Goal: Task Accomplishment & Management: Complete application form

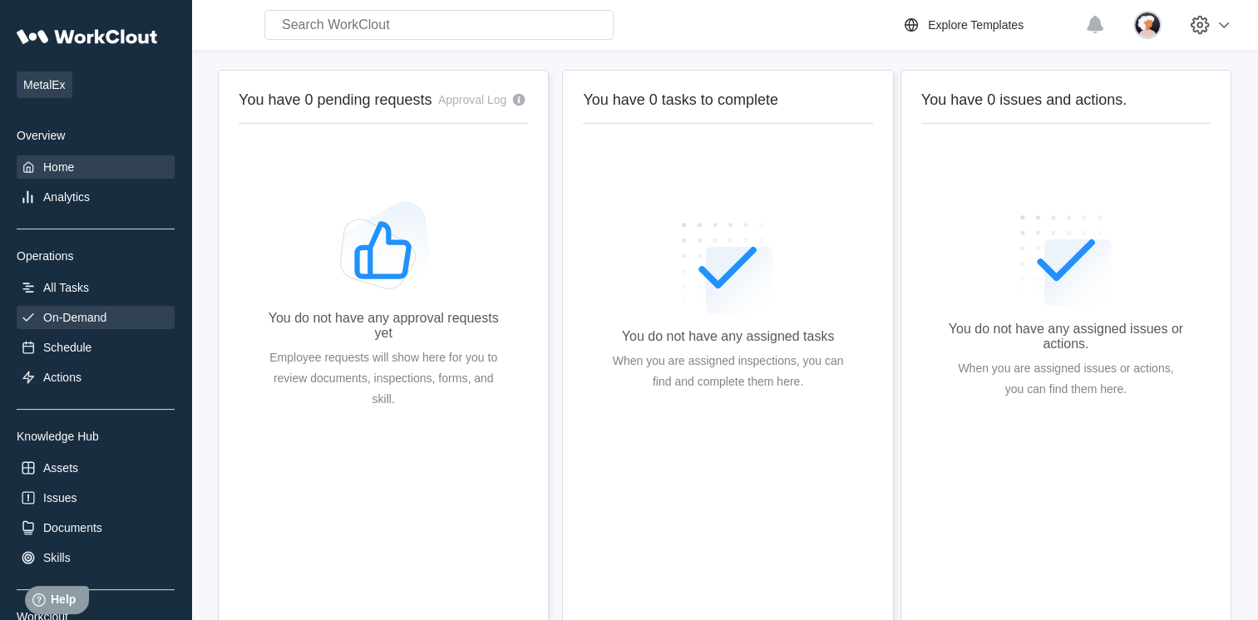
click at [42, 318] on div "On-Demand" at bounding box center [96, 317] width 158 height 23
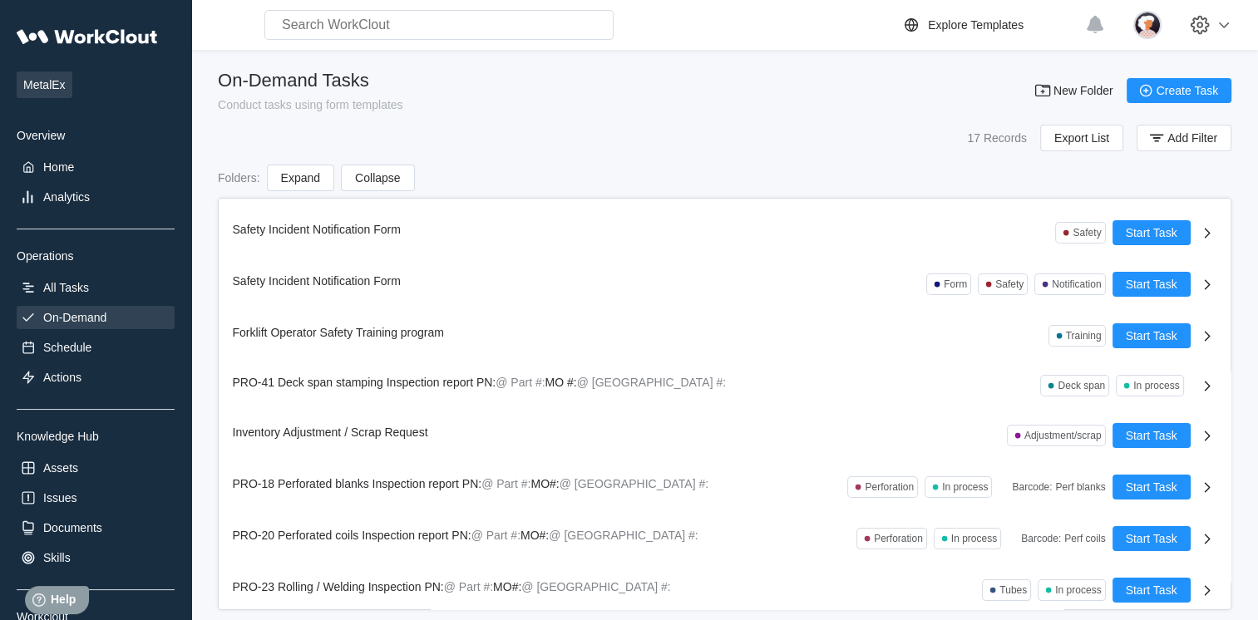
scroll to position [461, 0]
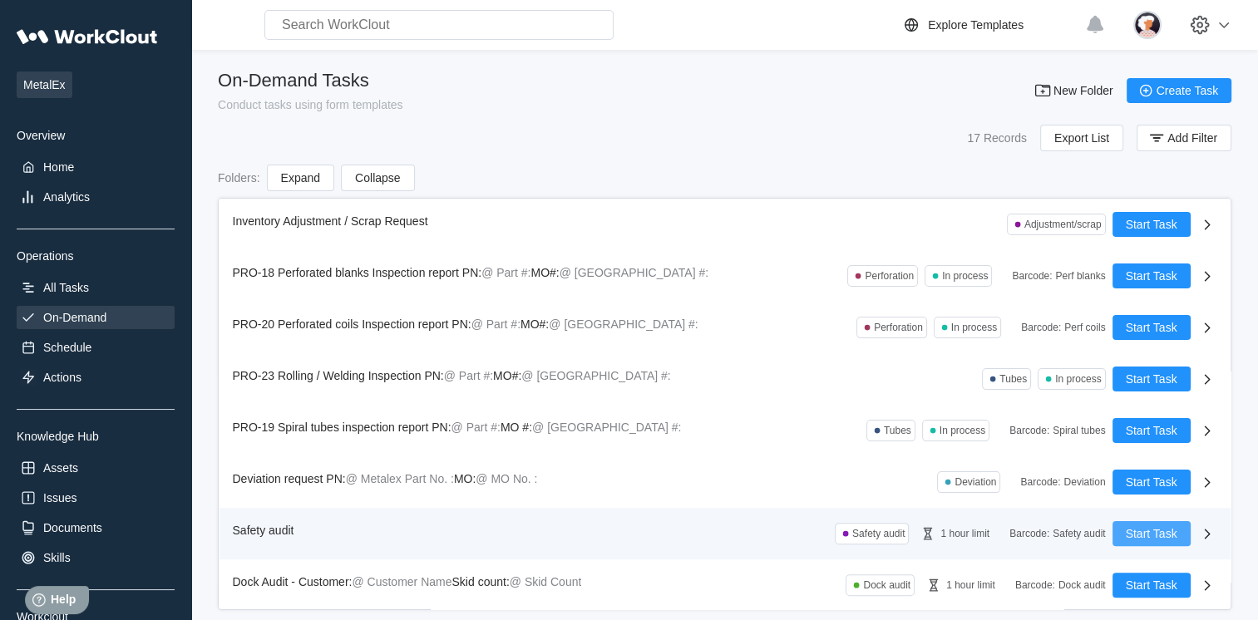
click at [1112, 532] on button "Start Task" at bounding box center [1151, 533] width 78 height 25
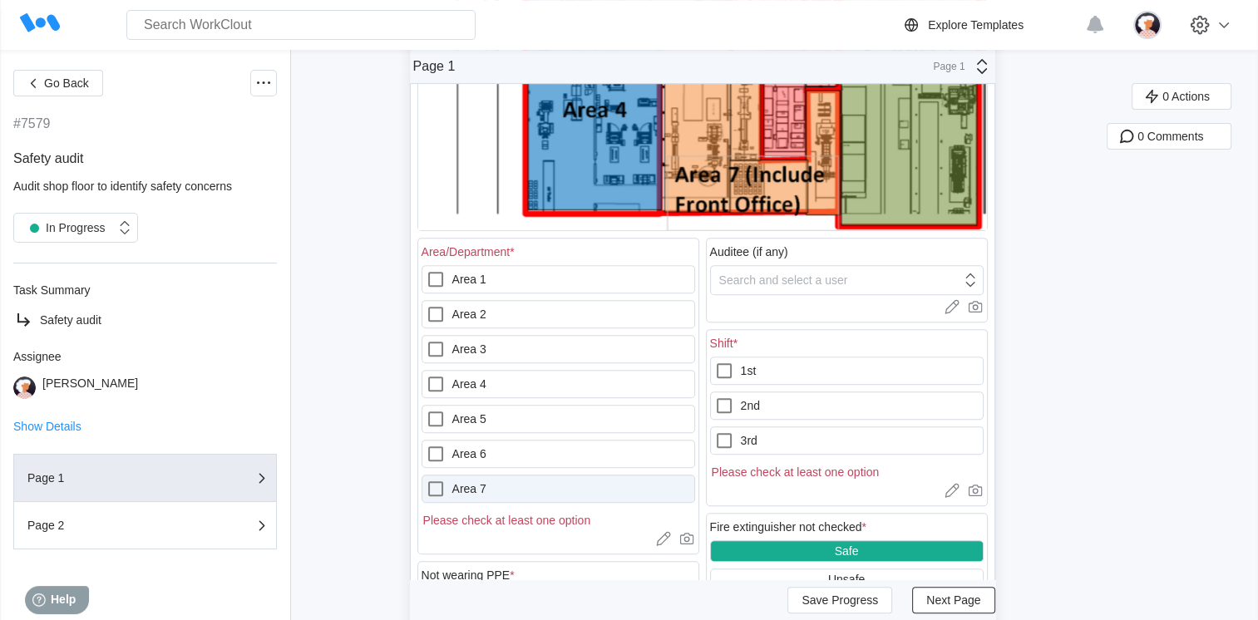
scroll to position [582, 0]
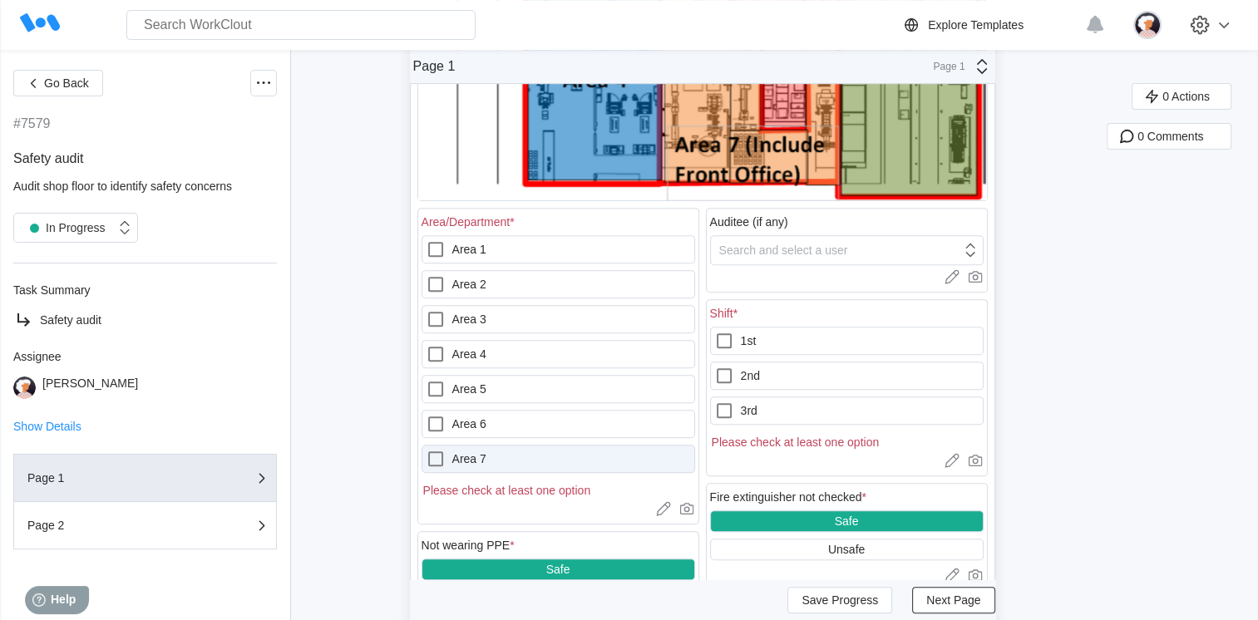
click at [478, 449] on label "Area 7" at bounding box center [558, 459] width 274 height 28
click at [426, 449] on 7 "Area 7" at bounding box center [426, 449] width 1 height 1
checkbox 7 "true"
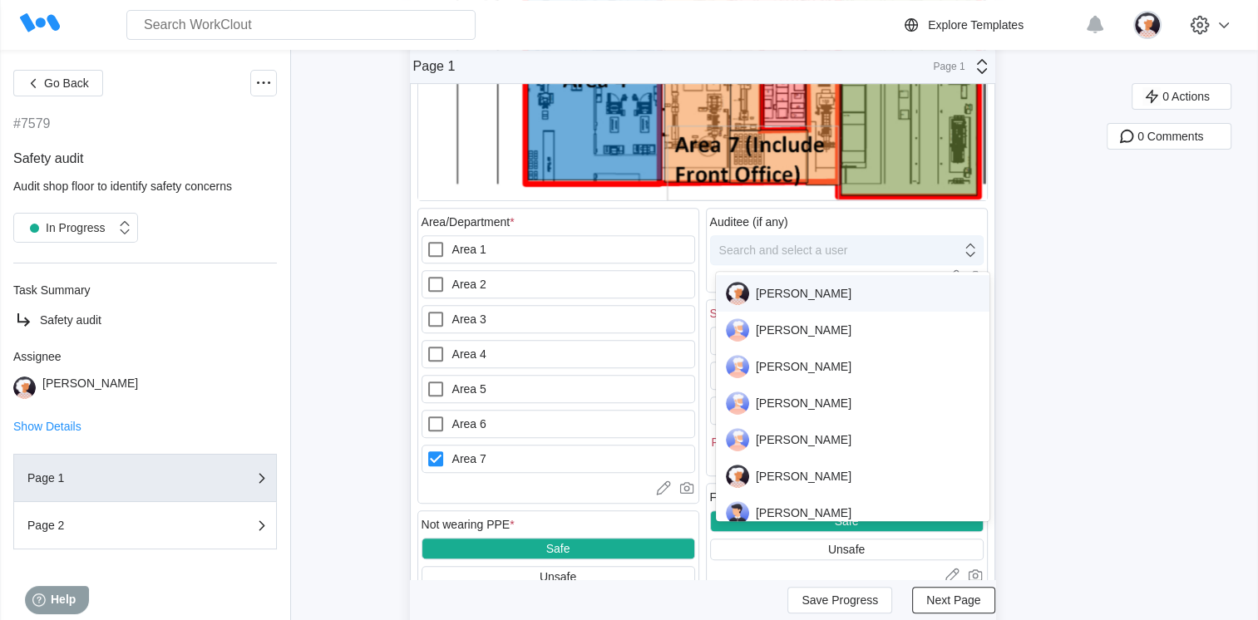
click at [860, 244] on div "Search and select a user" at bounding box center [836, 250] width 250 height 23
click at [748, 294] on div "[PERSON_NAME]" at bounding box center [853, 293] width 254 height 23
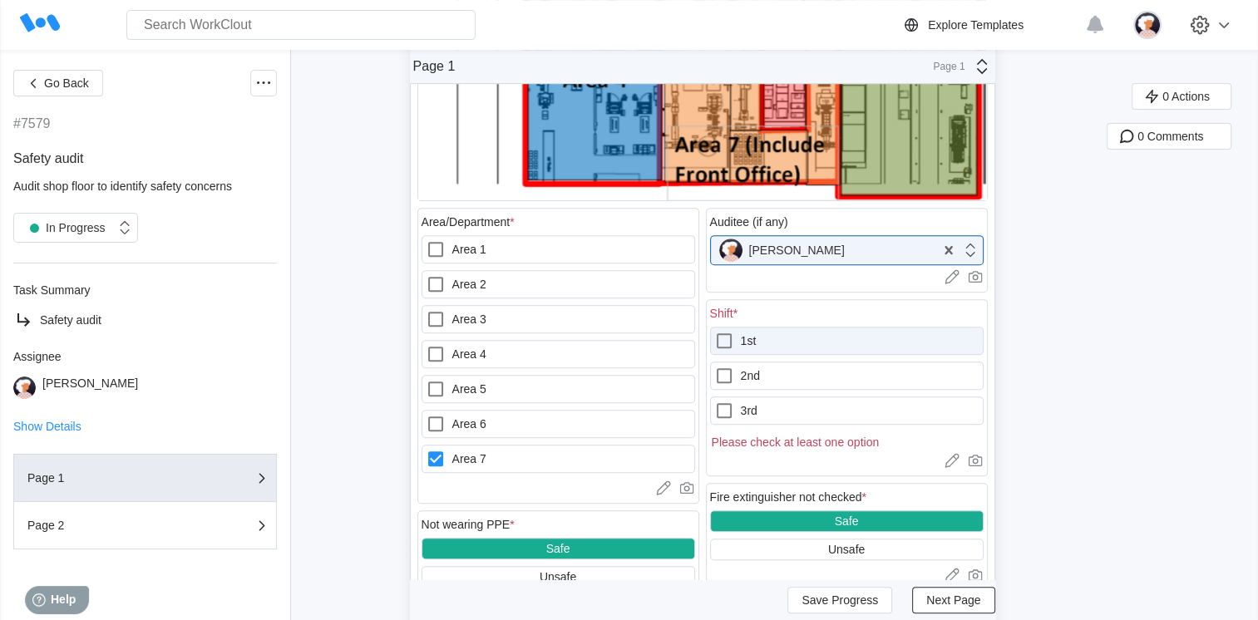
click at [752, 343] on label "1st" at bounding box center [847, 341] width 274 height 28
click at [715, 332] on input "1st" at bounding box center [714, 331] width 1 height 1
checkbox input "true"
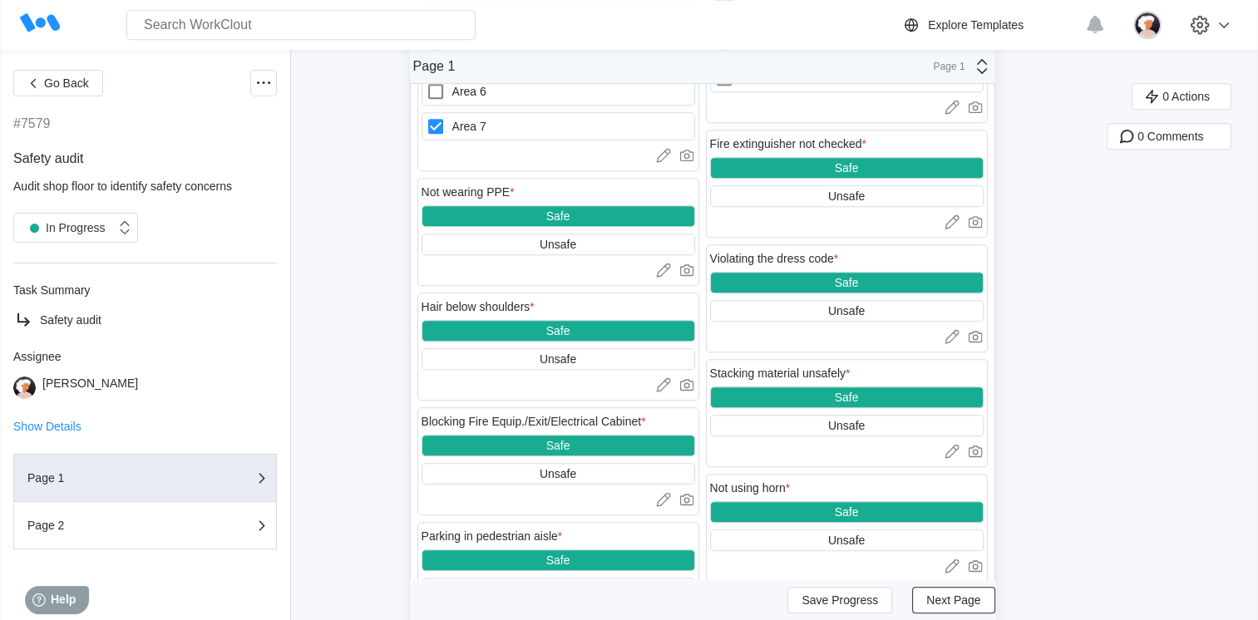
scroll to position [998, 0]
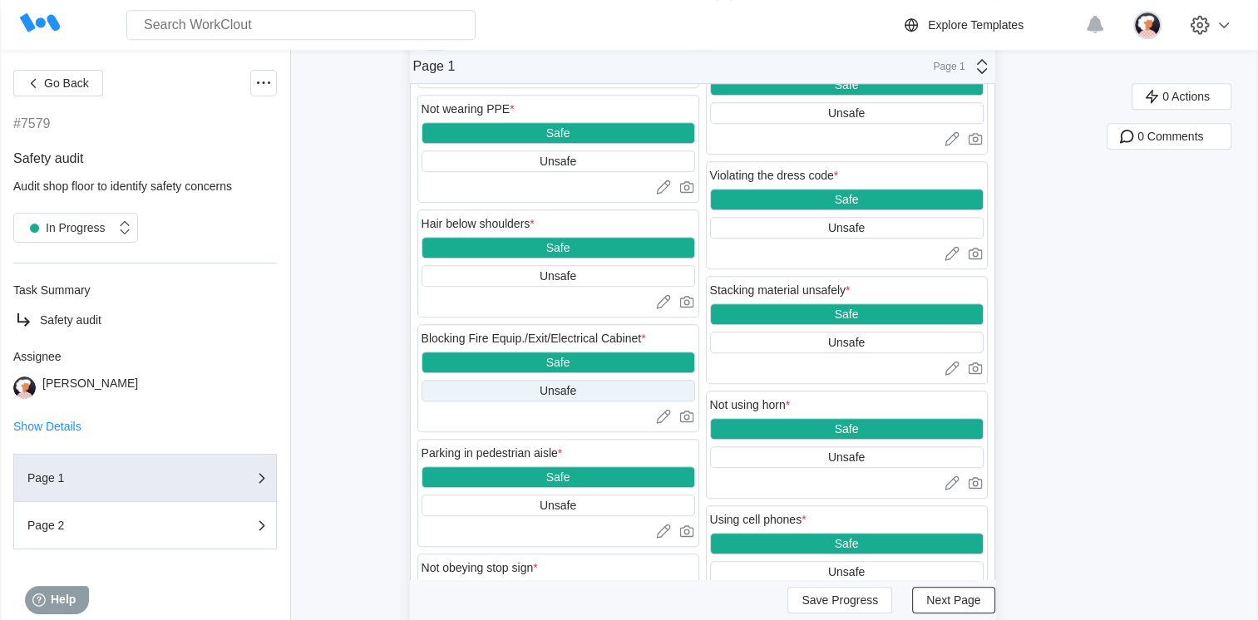
click at [501, 391] on div "Unsafe" at bounding box center [558, 391] width 274 height 22
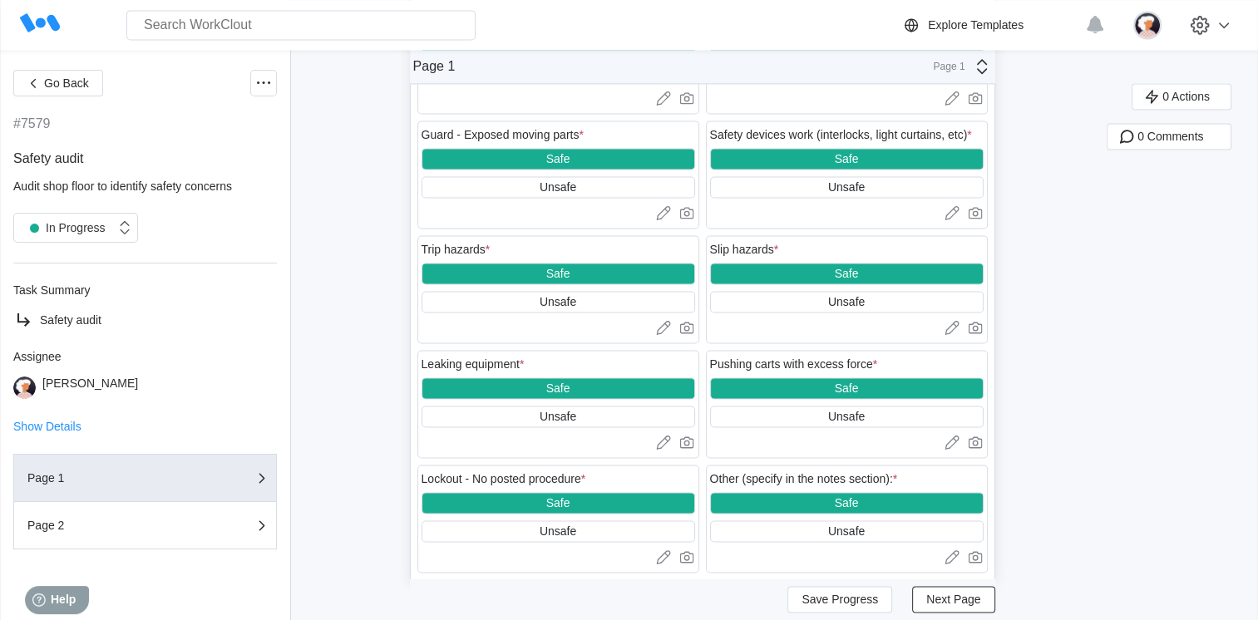
scroll to position [2481, 0]
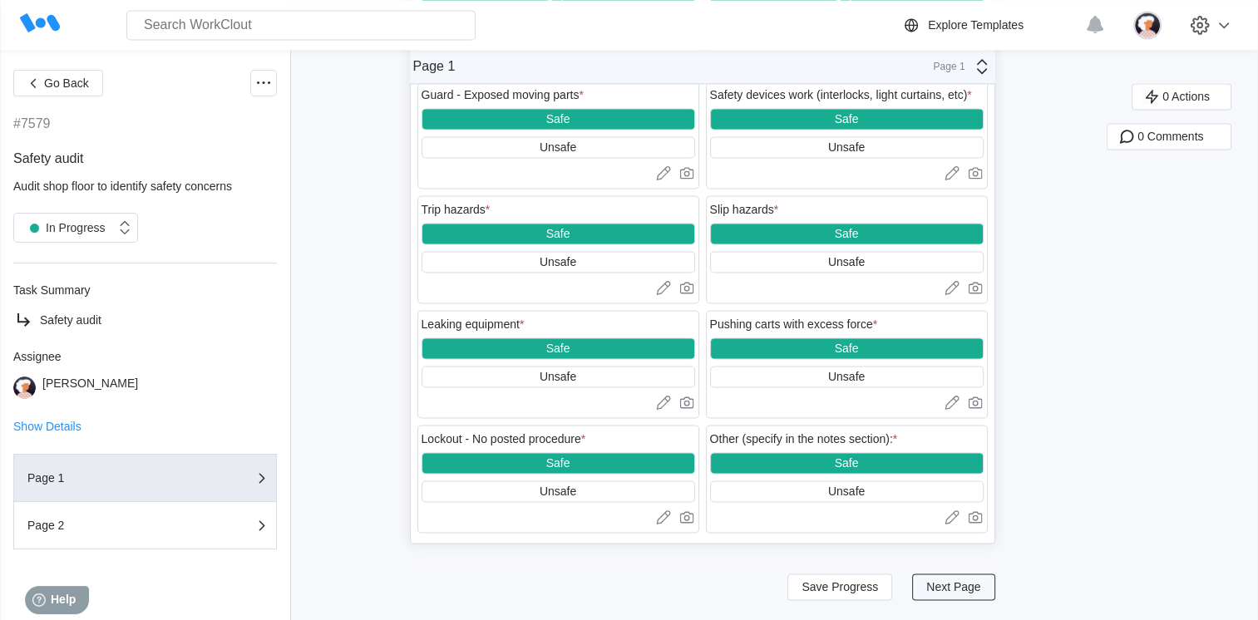
click at [953, 584] on span "Next Page" at bounding box center [953, 587] width 54 height 12
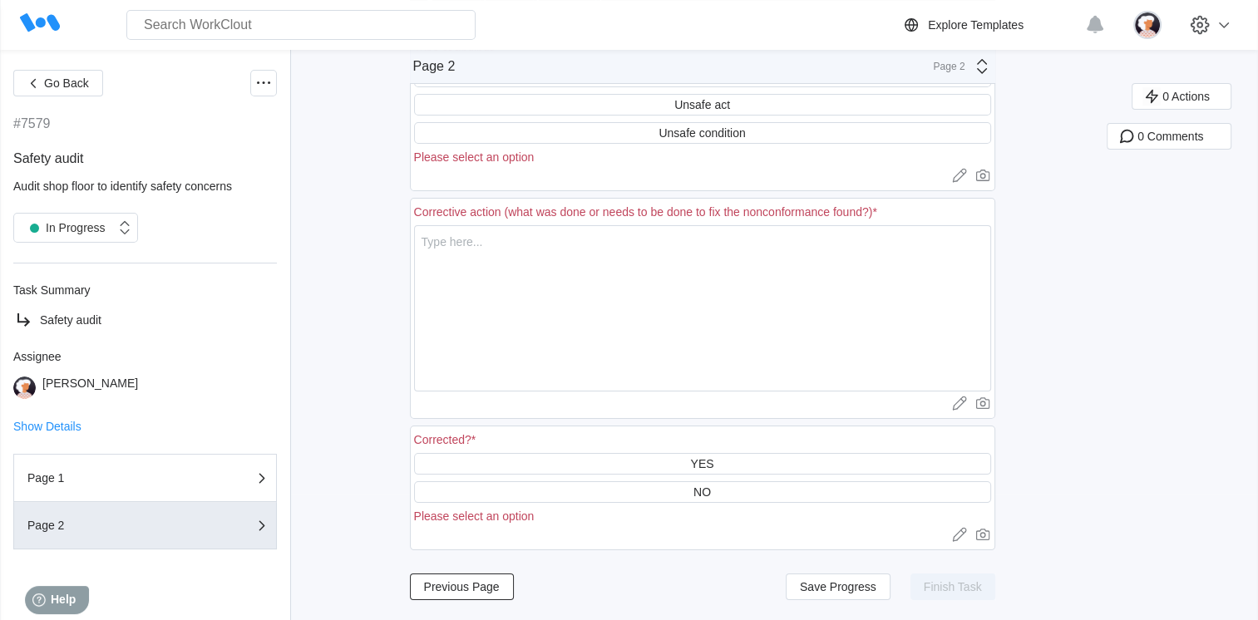
scroll to position [128, 0]
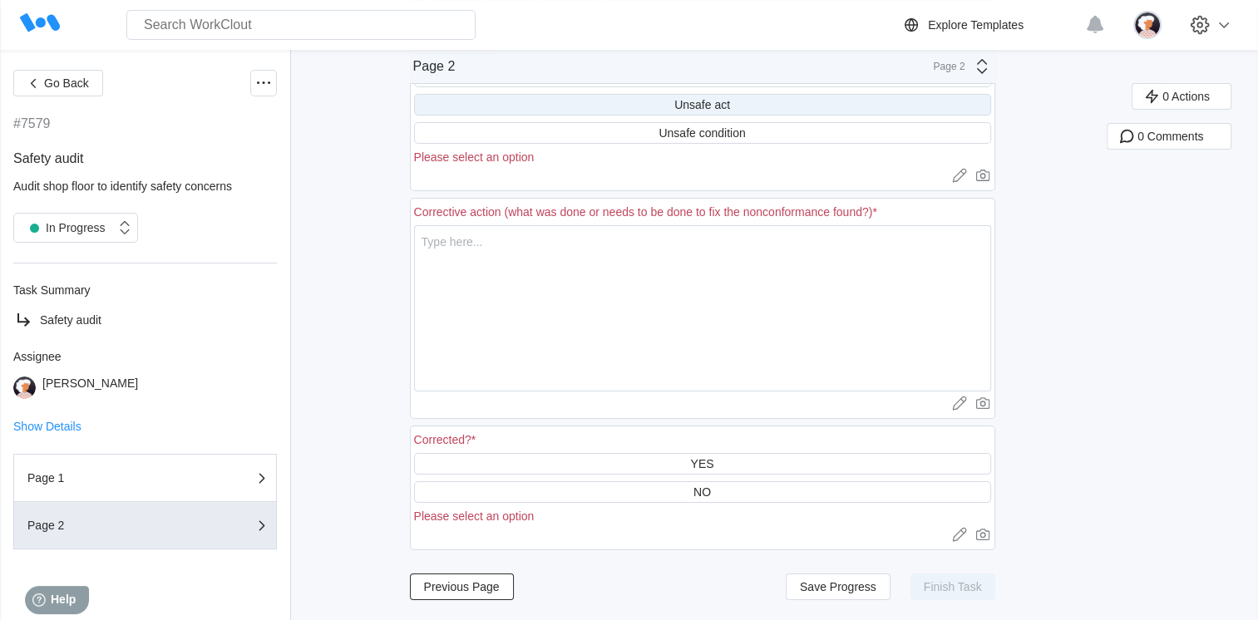
click at [543, 109] on div "Unsafe act" at bounding box center [702, 105] width 577 height 22
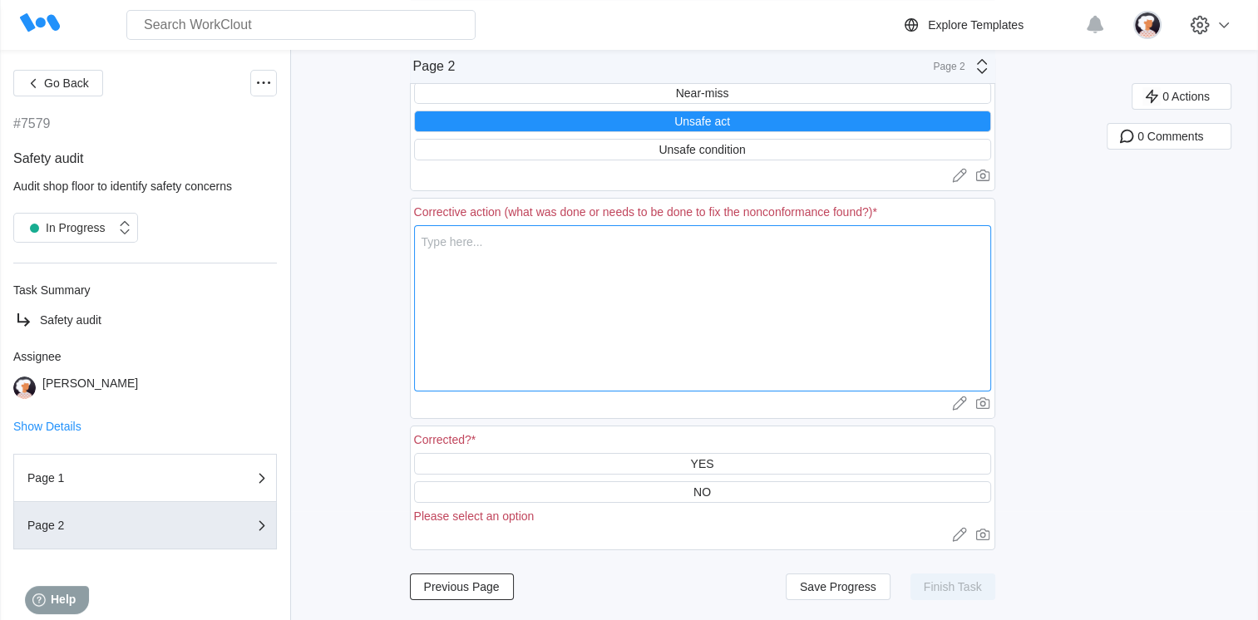
click at [500, 251] on textarea at bounding box center [702, 308] width 577 height 166
type textarea "T"
type textarea "x"
type textarea "To"
type textarea "x"
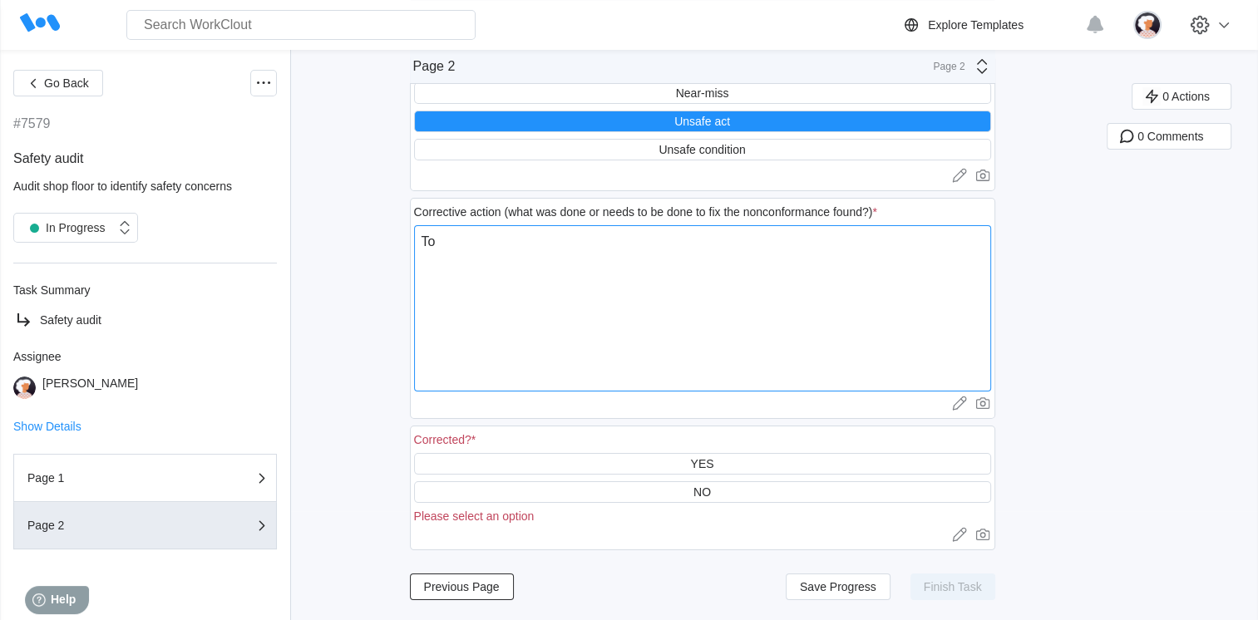
type textarea "Tol"
type textarea "x"
type textarea "Told"
type textarea "x"
type textarea "Told"
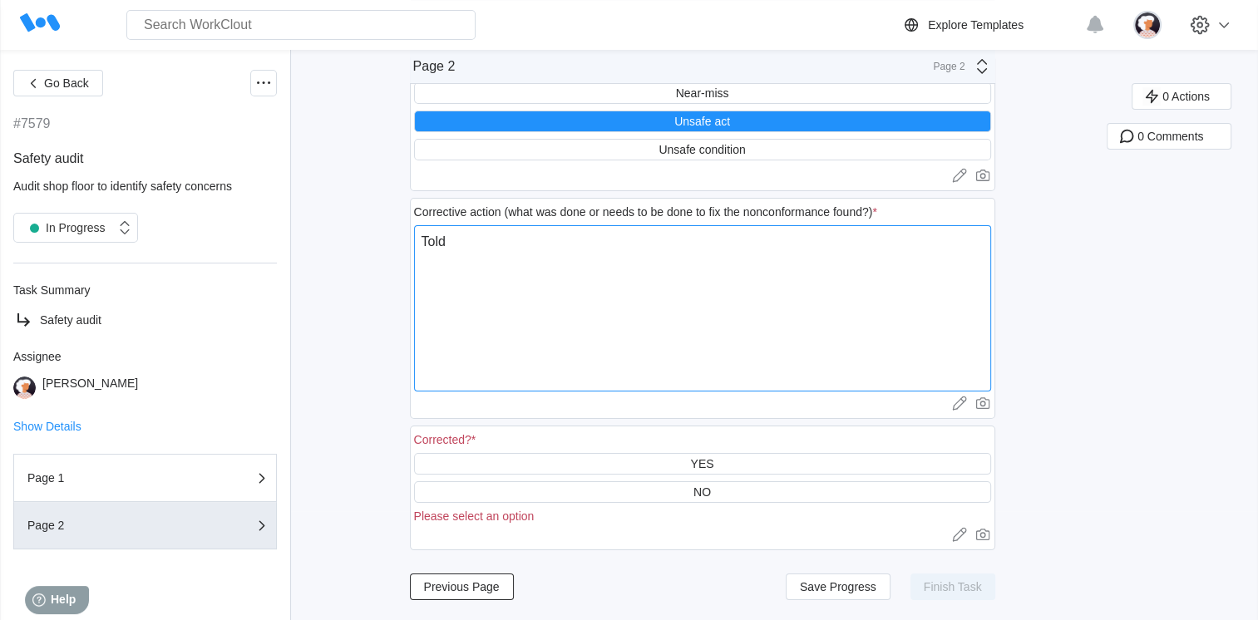
type textarea "x"
type textarea "Told o"
type textarea "x"
type textarea "Told op"
type textarea "x"
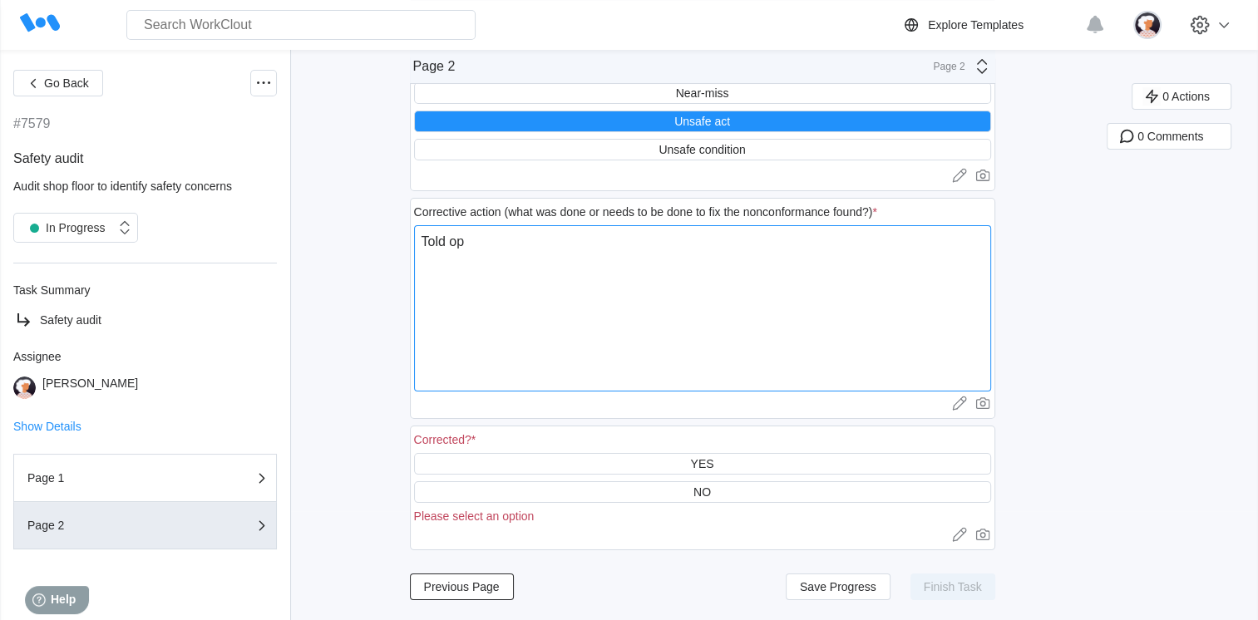
type textarea "Told ope"
type textarea "x"
type textarea "Told oper"
type textarea "x"
type textarea "Told opera"
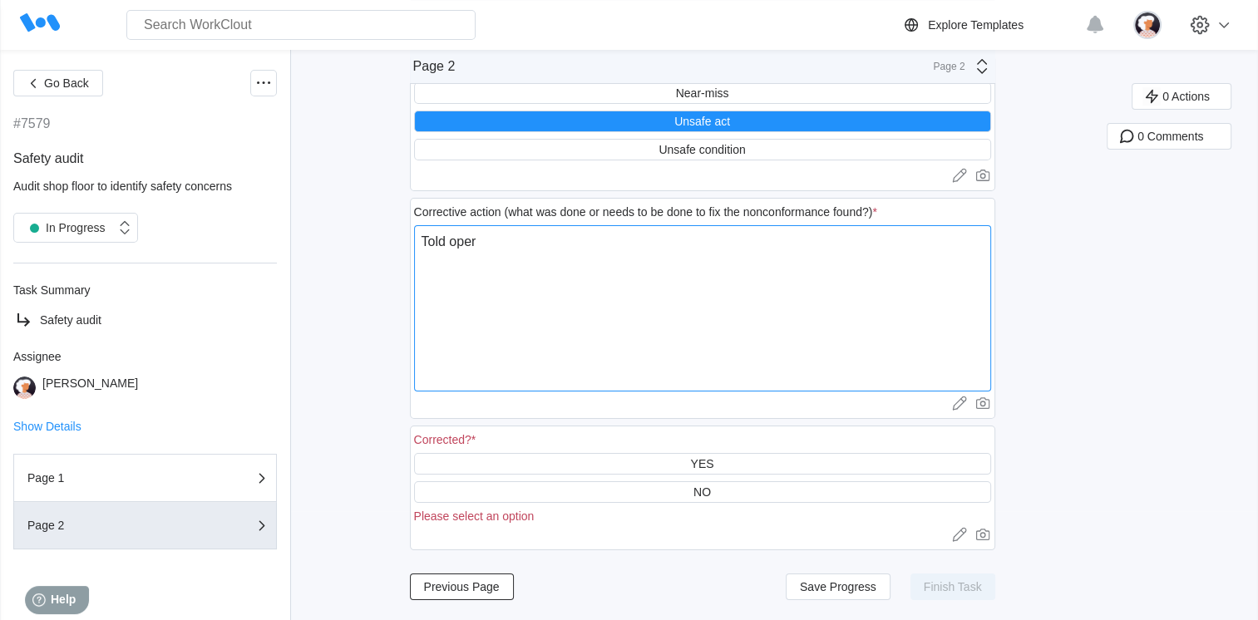
type textarea "x"
type textarea "Told operat"
type textarea "x"
type textarea "Told operato"
type textarea "x"
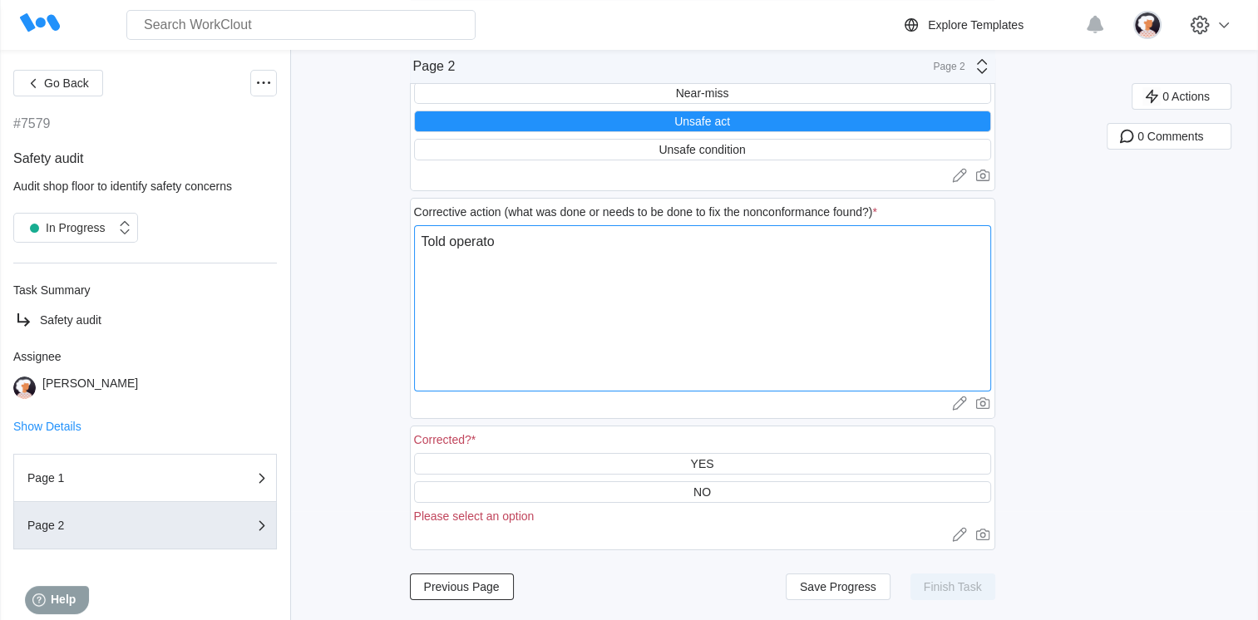
type textarea "Told operator"
type textarea "x"
type textarea "Told operator"
type textarea "x"
type textarea "Told operator t"
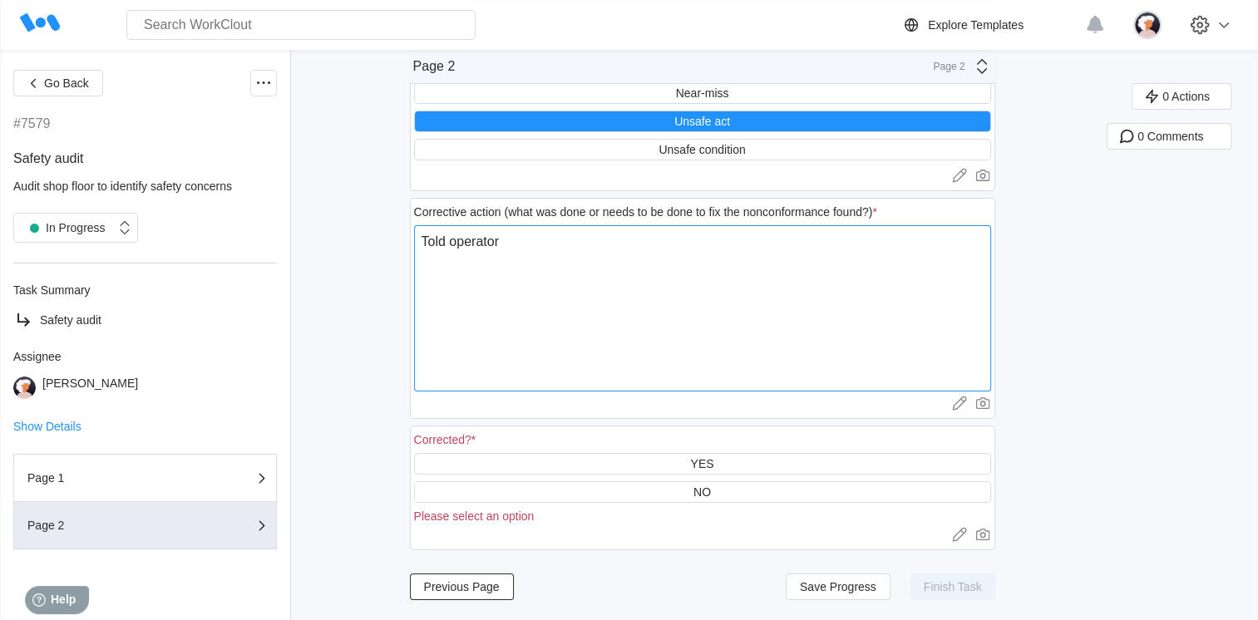
type textarea "x"
type textarea "Told operator th"
type textarea "x"
type textarea "Told operator the"
type textarea "x"
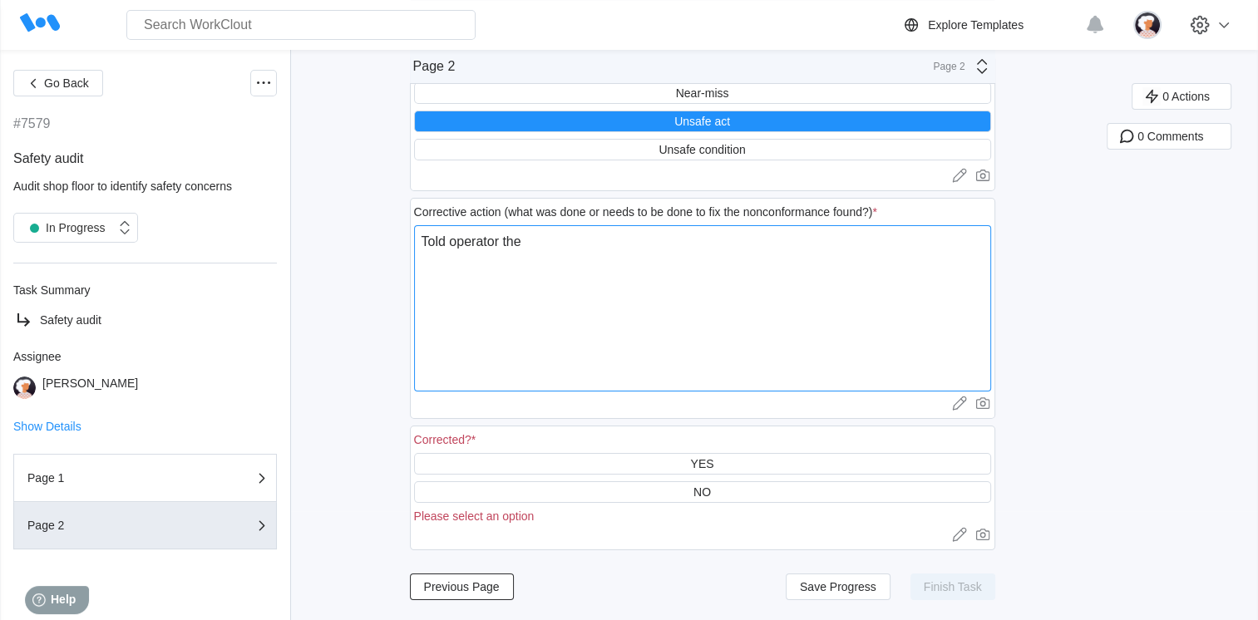
type textarea "Told operator they"
type textarea "x"
type textarea "Told operator they"
type textarea "x"
type textarea "Told operator they c"
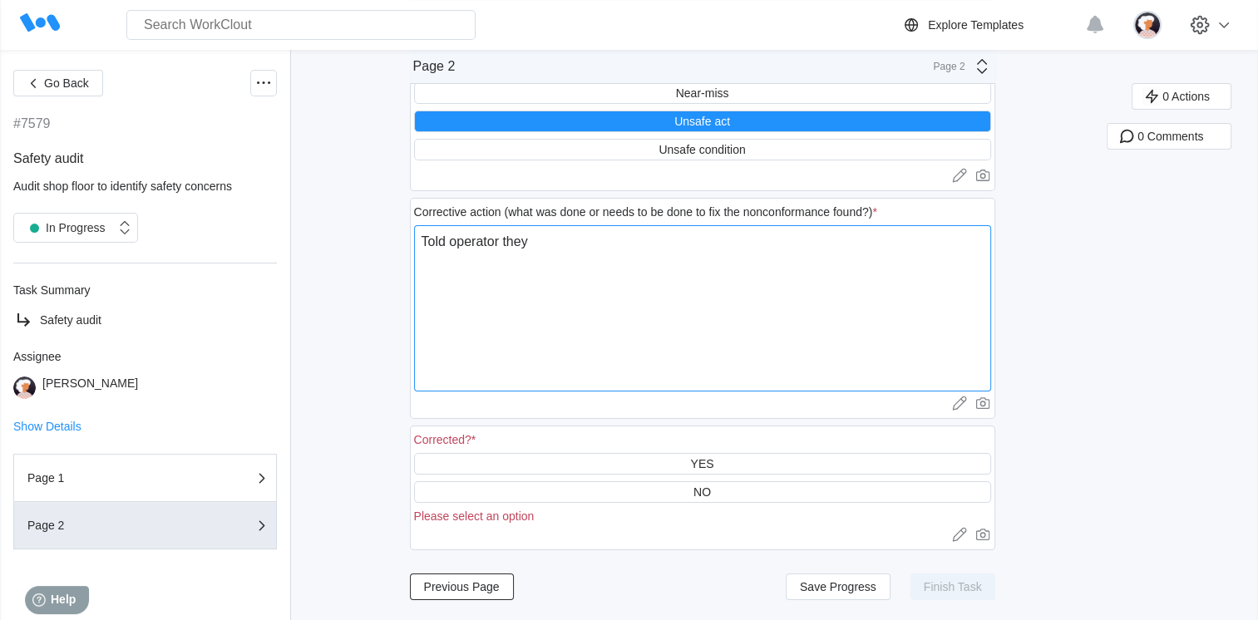
type textarea "x"
type textarea "Told operator they ca"
type textarea "x"
type textarea "Told operator they can"
type textarea "x"
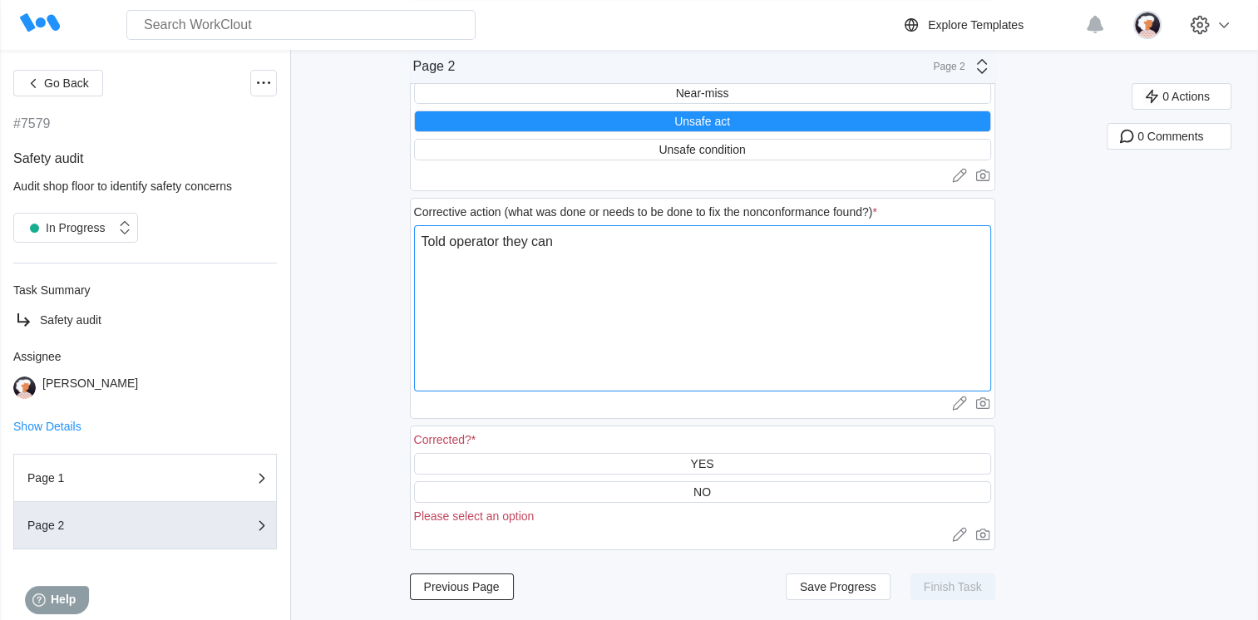
type textarea "Told operator they can"
type textarea "x"
type textarea "Told operator they can n"
type textarea "x"
type textarea "Told operator they can no"
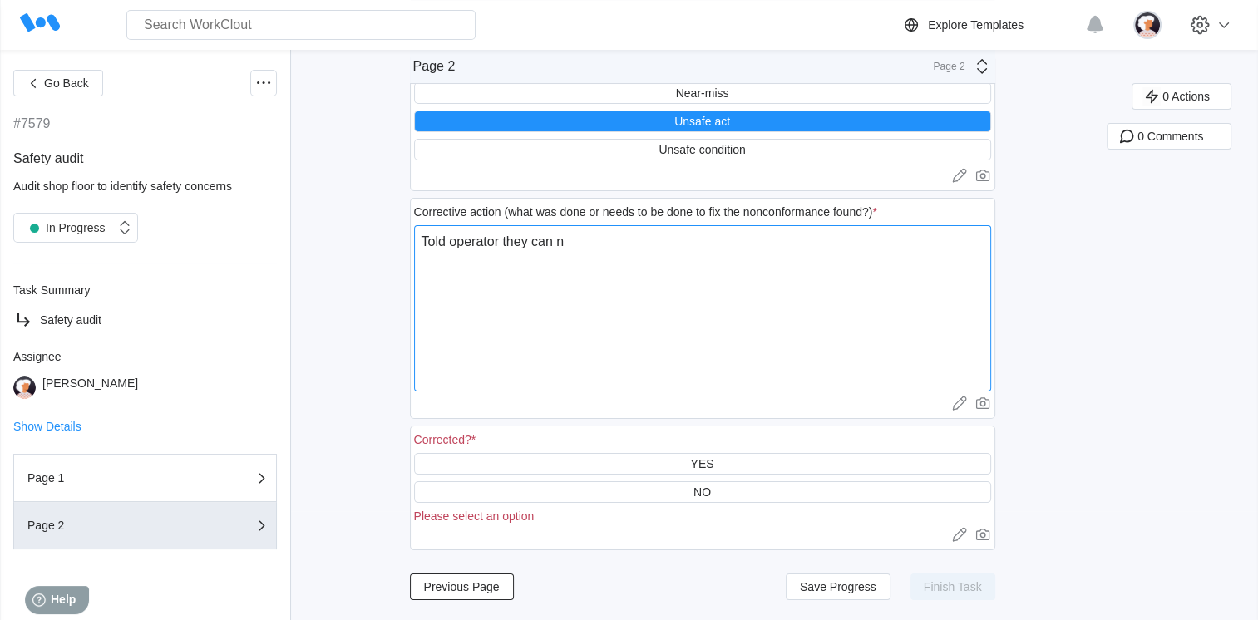
type textarea "x"
type textarea "Told operator they can not"
type textarea "x"
type textarea "Told operator they can not"
type textarea "x"
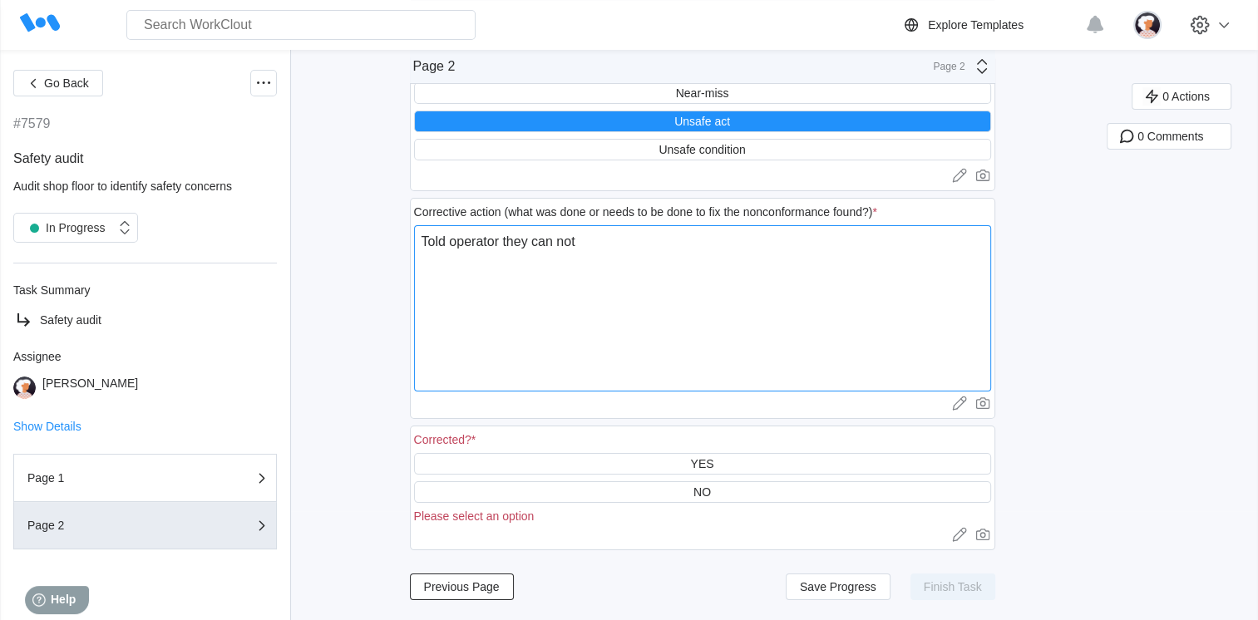
type textarea "Told operator they can not l"
type textarea "x"
type textarea "Told operator they can not le"
type textarea "x"
type textarea "Told operator they can not lea"
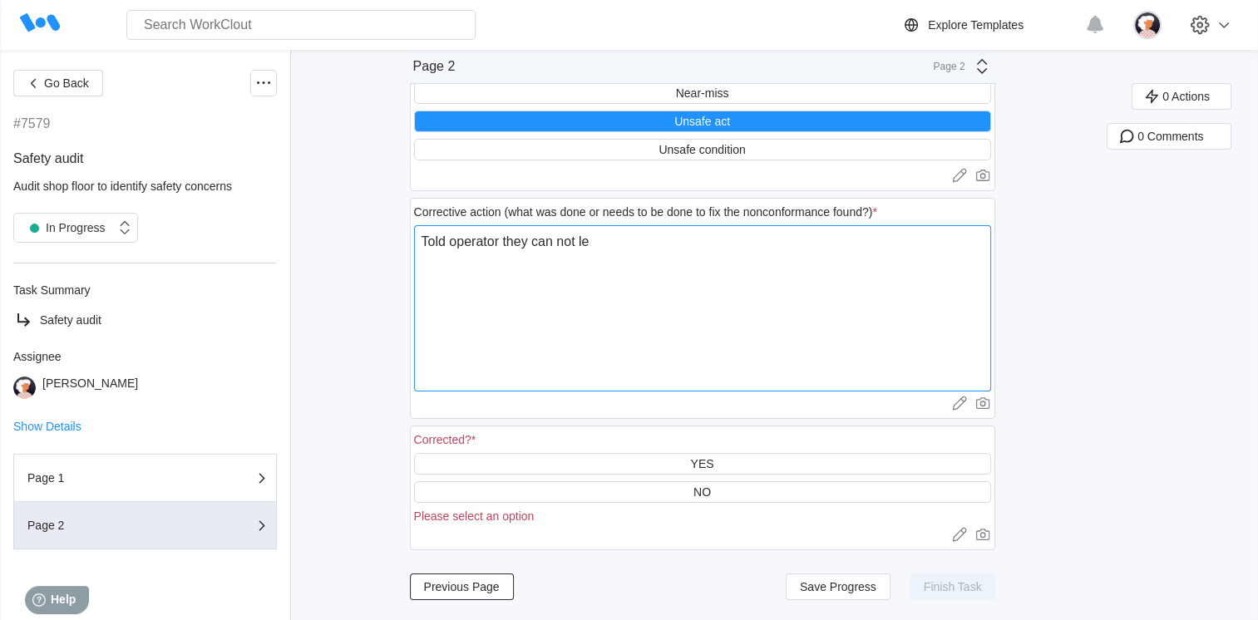
type textarea "x"
type textarea "Told operator they can not leav"
type textarea "x"
type textarea "Told operator they can not leave"
type textarea "x"
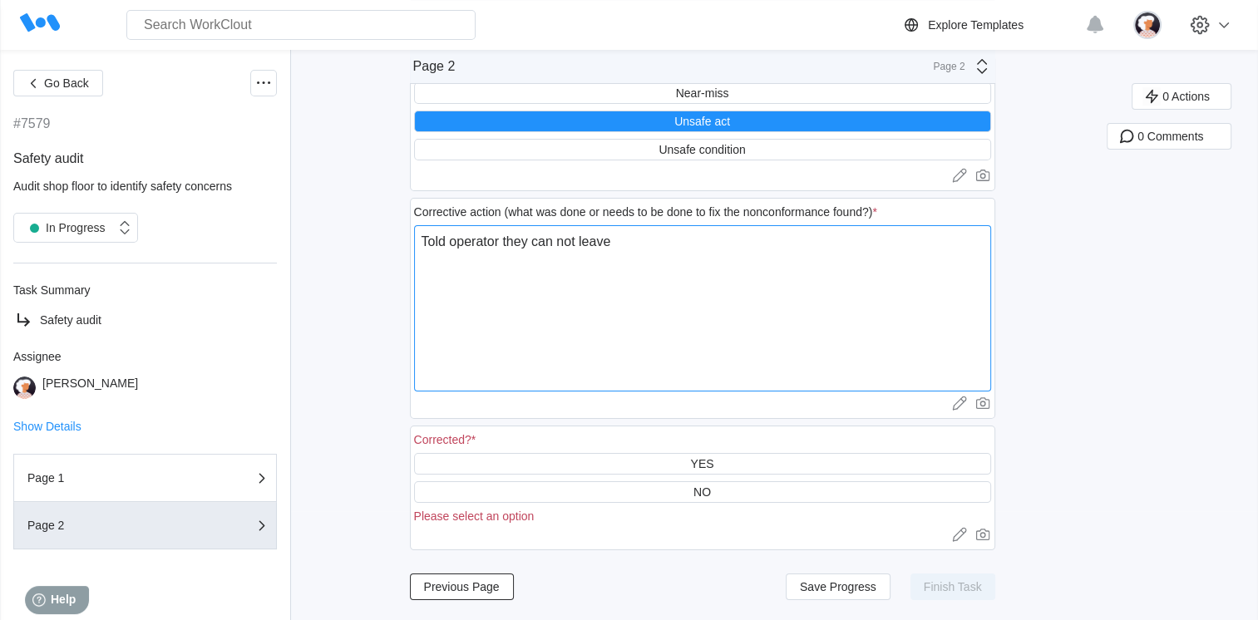
type textarea "Told operator they can not leave"
type textarea "x"
type textarea "Told operator they can not leave f"
type textarea "x"
type textarea "Told operator they can not leave fo"
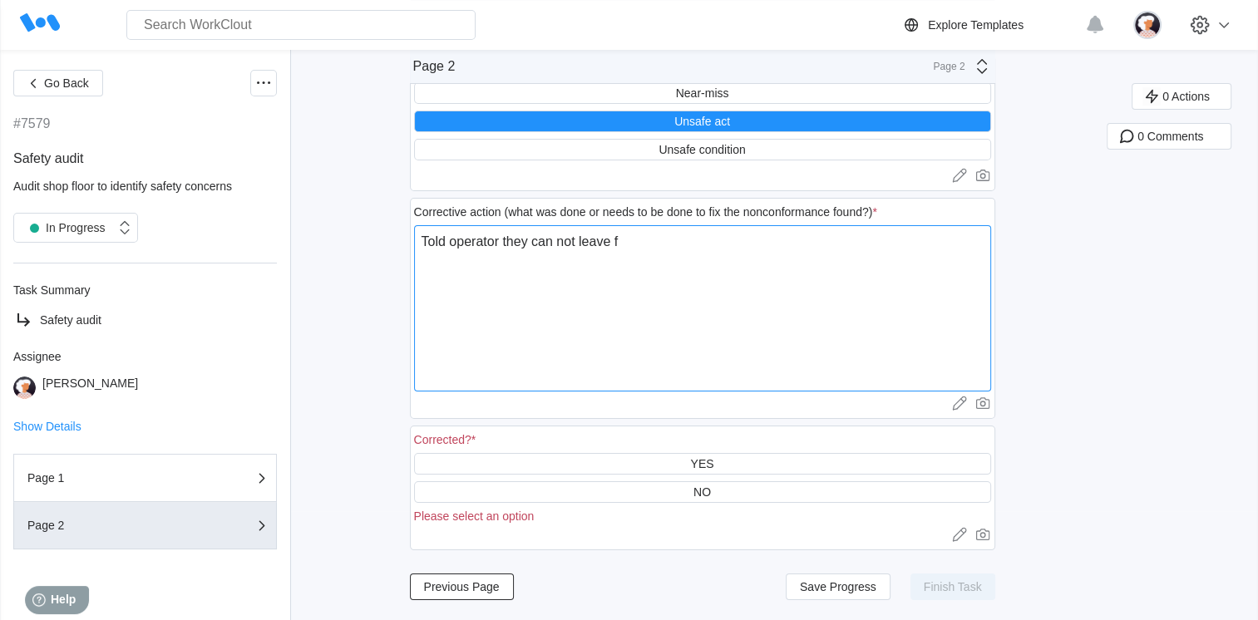
type textarea "x"
type textarea "Told operator they can not leave for"
type textarea "x"
type textarea "Told operator they can not leave fori"
type textarea "x"
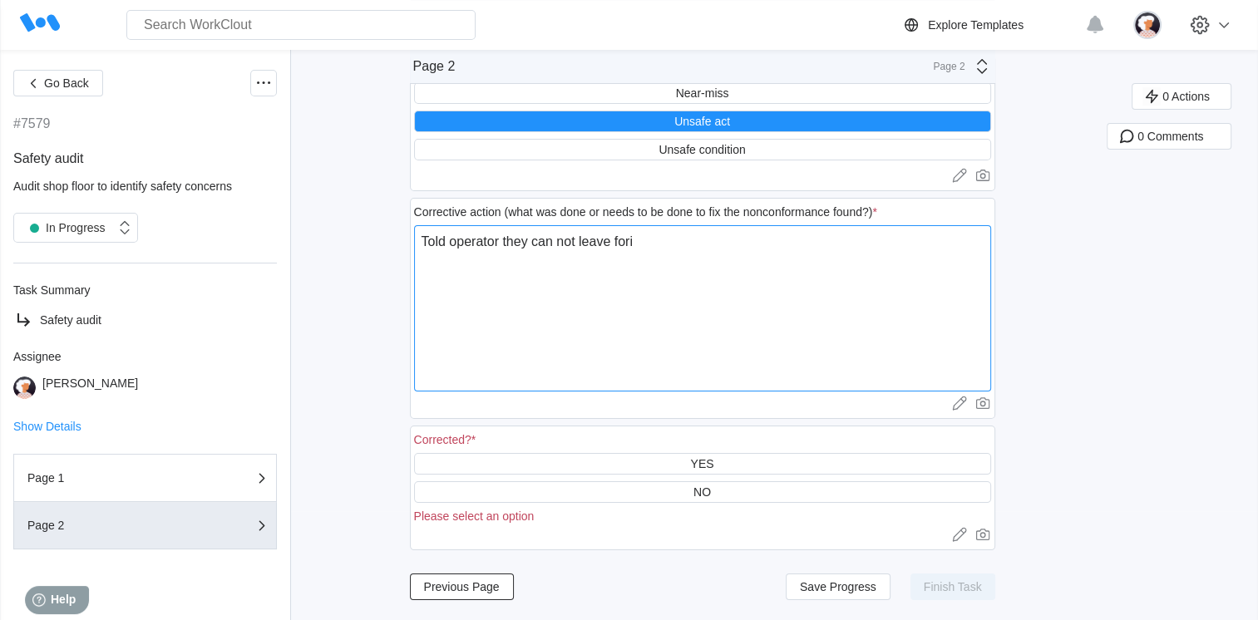
type textarea "Told operator they can not leave for"
type textarea "x"
type textarea "Told operator they can not leave fork"
type textarea "x"
type textarea "Told operator they can not leave forkl"
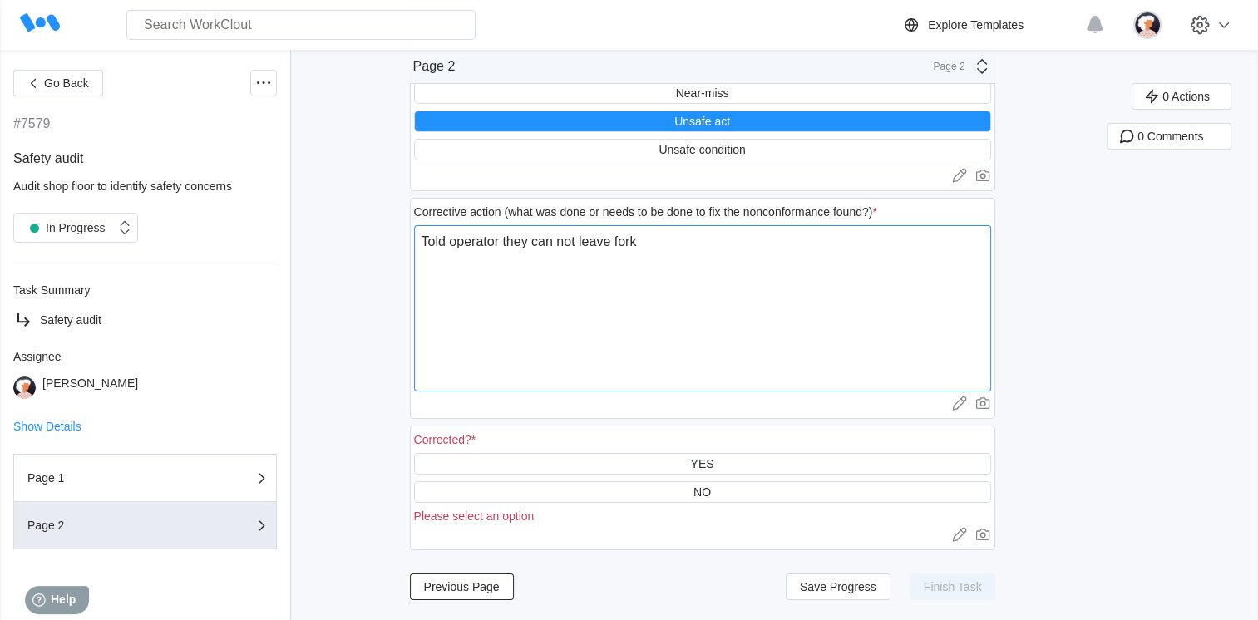
type textarea "x"
type textarea "Told operator they can not leave forkli"
type textarea "x"
type textarea "Told operator they can not leave forklif"
type textarea "x"
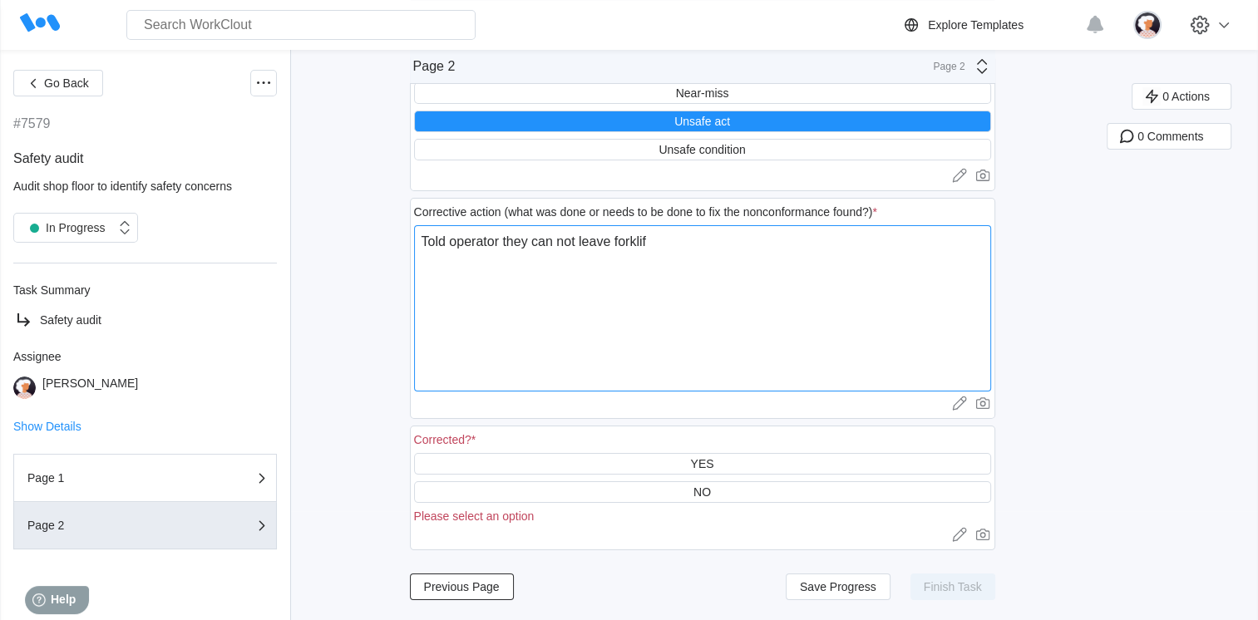
type textarea "Told operator they can not leave forklift"
type textarea "x"
type textarea "Told operator they can not leave forklift"
type textarea "x"
type textarea "Told operator they can not leave forklift r"
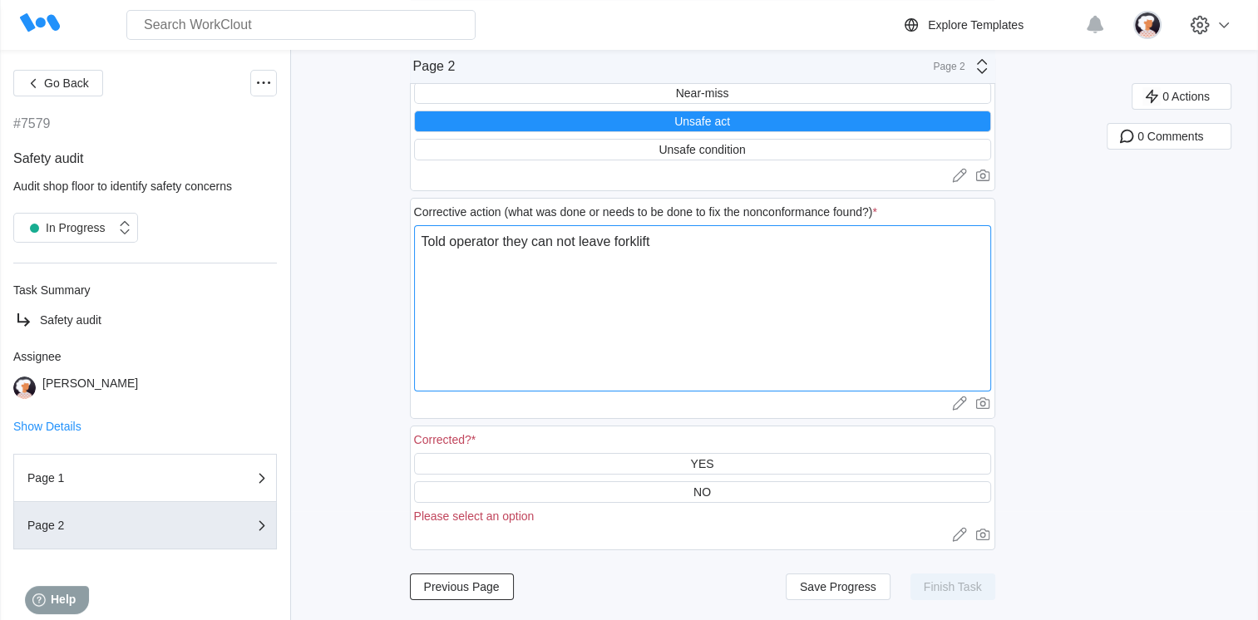
type textarea "x"
type textarea "Told operator they can not leave forklift ri"
type textarea "x"
type textarea "Told operator they can not leave forklift rig"
type textarea "x"
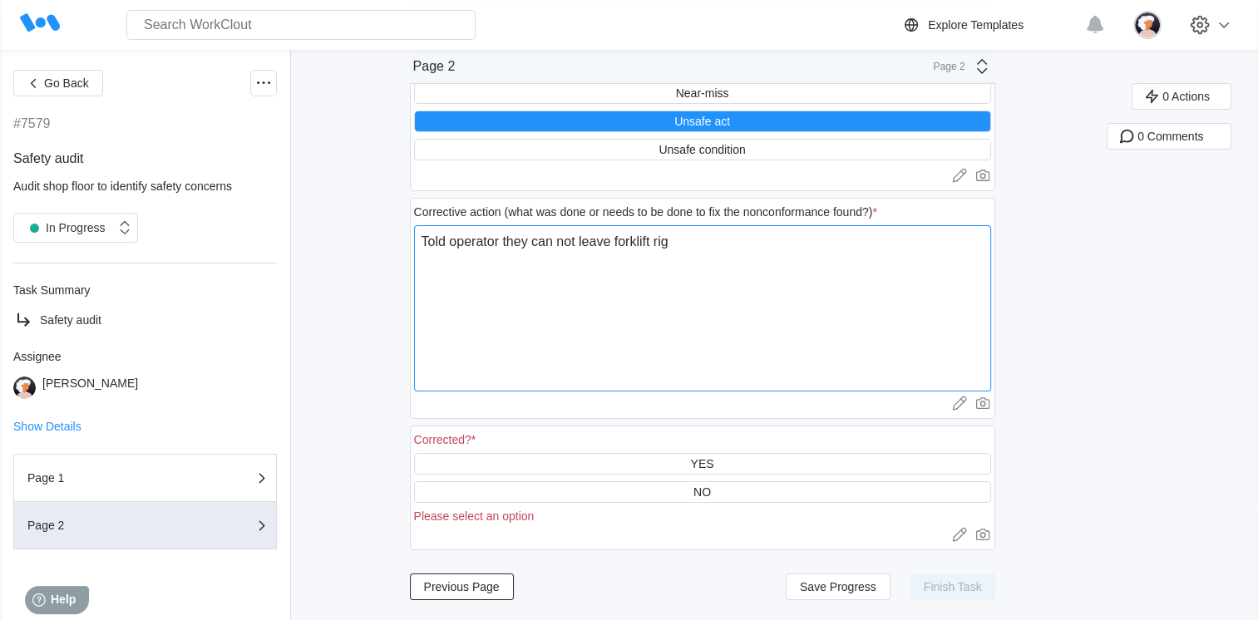
type textarea "Told operator they can not leave forklift rigt"
type textarea "x"
type textarea "Told operator they can not leave forklift rig"
type textarea "x"
type textarea "Told operator they can not leave forklift righ"
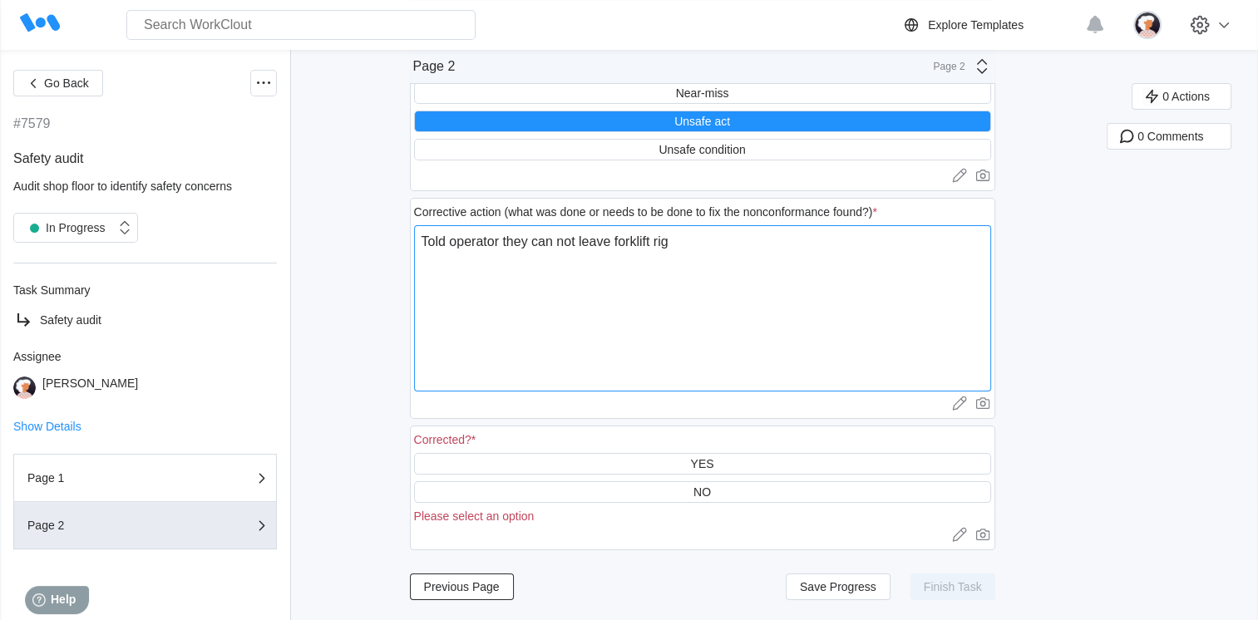
type textarea "x"
type textarea "Told operator they can not leave forklift right"
type textarea "x"
type textarea "Told operator they can not leave forklift right"
type textarea "x"
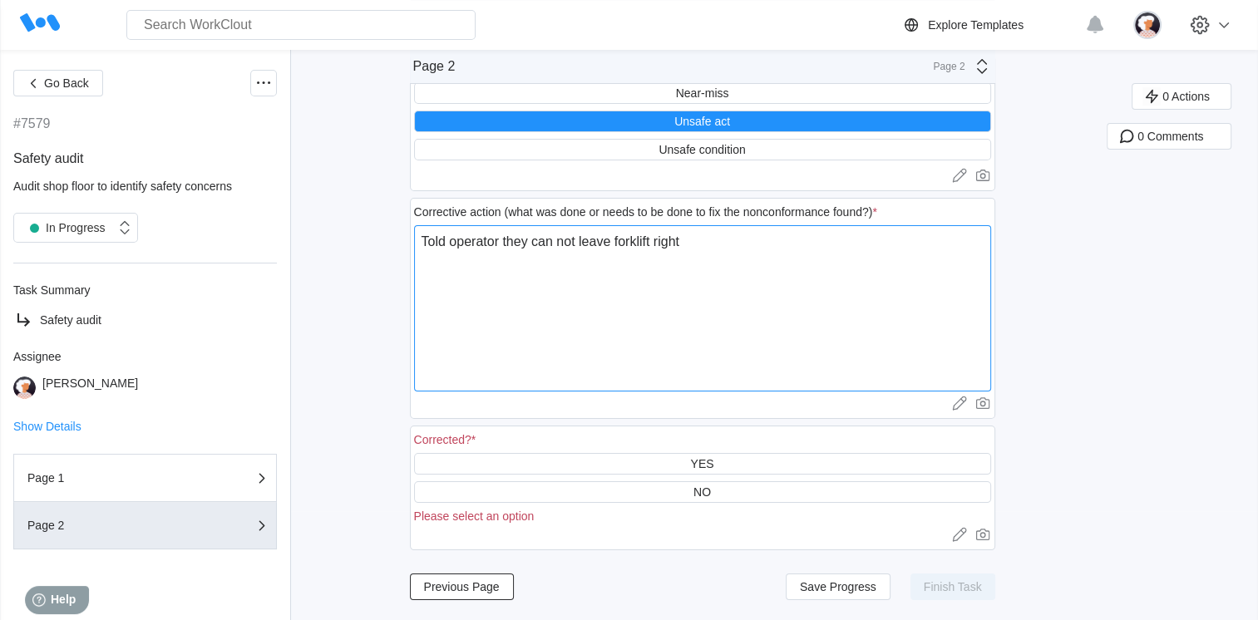
type textarea "Told operator they can not leave forklift right i"
type textarea "x"
type textarea "Told operator they can not leave forklift right in"
type textarea "x"
type textarea "Told operator they can not leave forklift right inf"
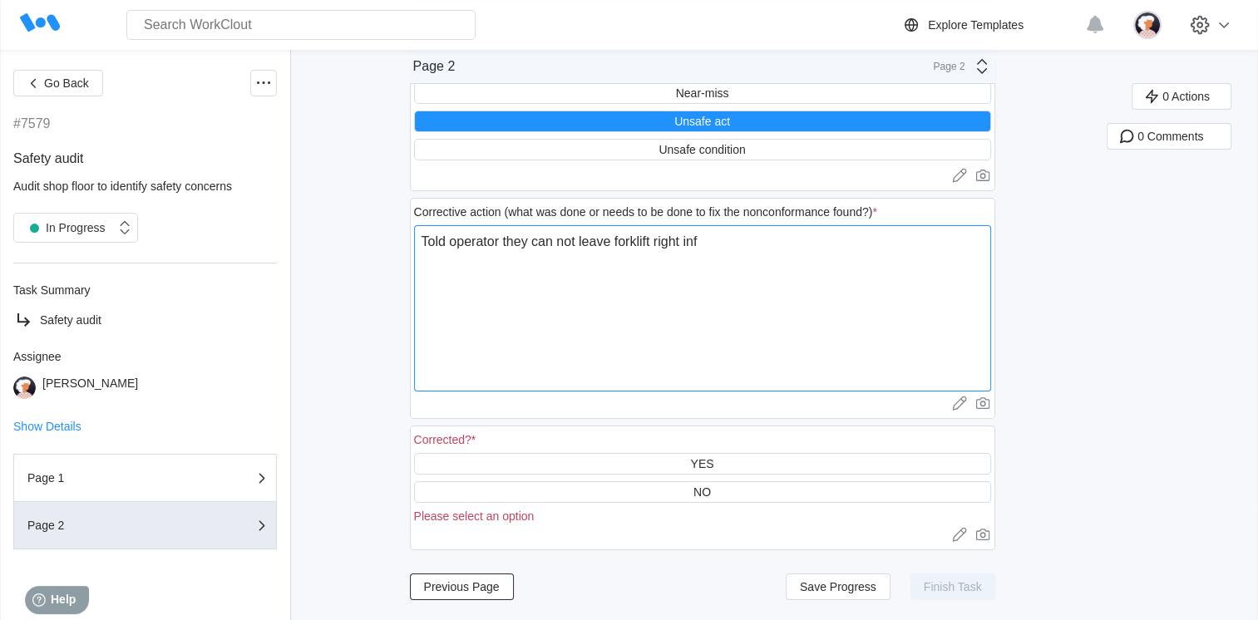
type textarea "x"
type textarea "Told operator they can not leave forklift right infr"
type textarea "x"
type textarea "Told operator they can not leave forklift right infro"
type textarea "x"
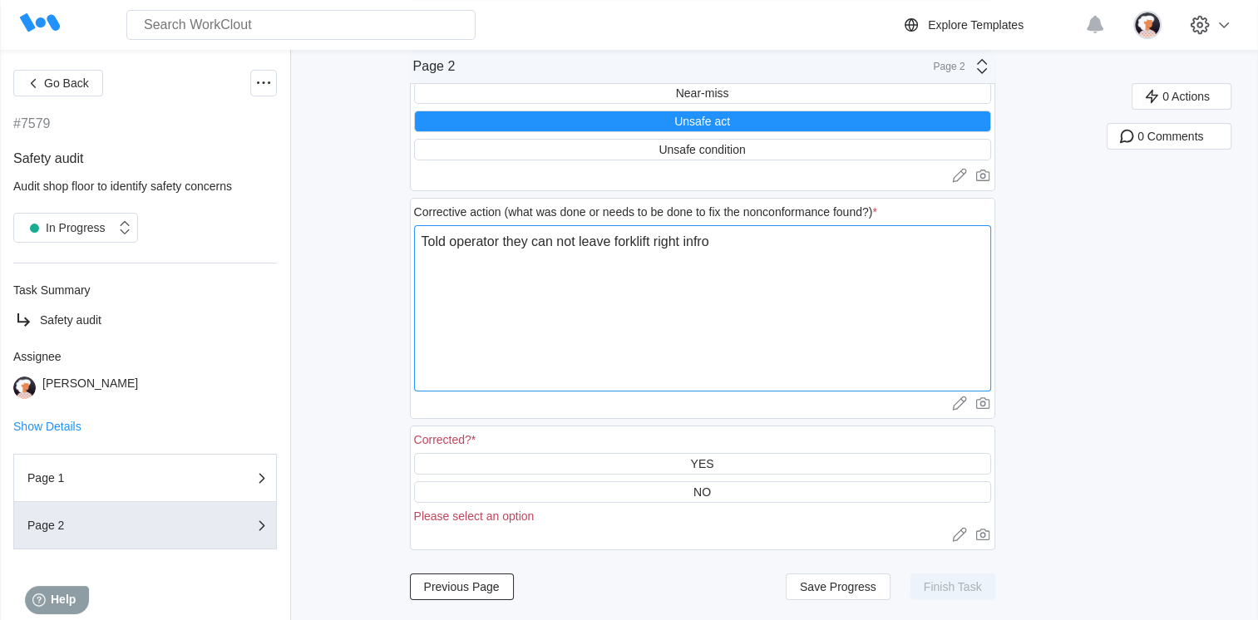
type textarea "Told operator they can not leave forklift right infron"
type textarea "x"
type textarea "Told operator they can not leave forklift right infront"
type textarea "x"
type textarea "Told operator they can not leave forklift right infront"
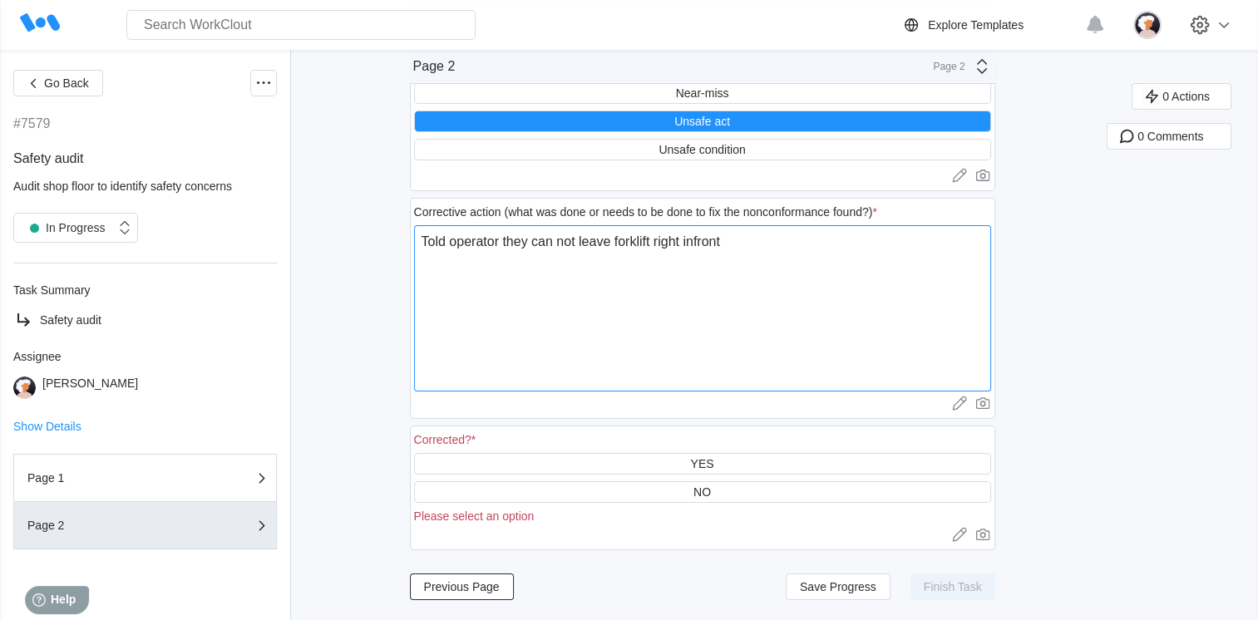
type textarea "x"
type textarea "Told operator they can not leave forklift right infront o"
type textarea "x"
type textarea "Told operator they can not leave forklift right infront of"
type textarea "x"
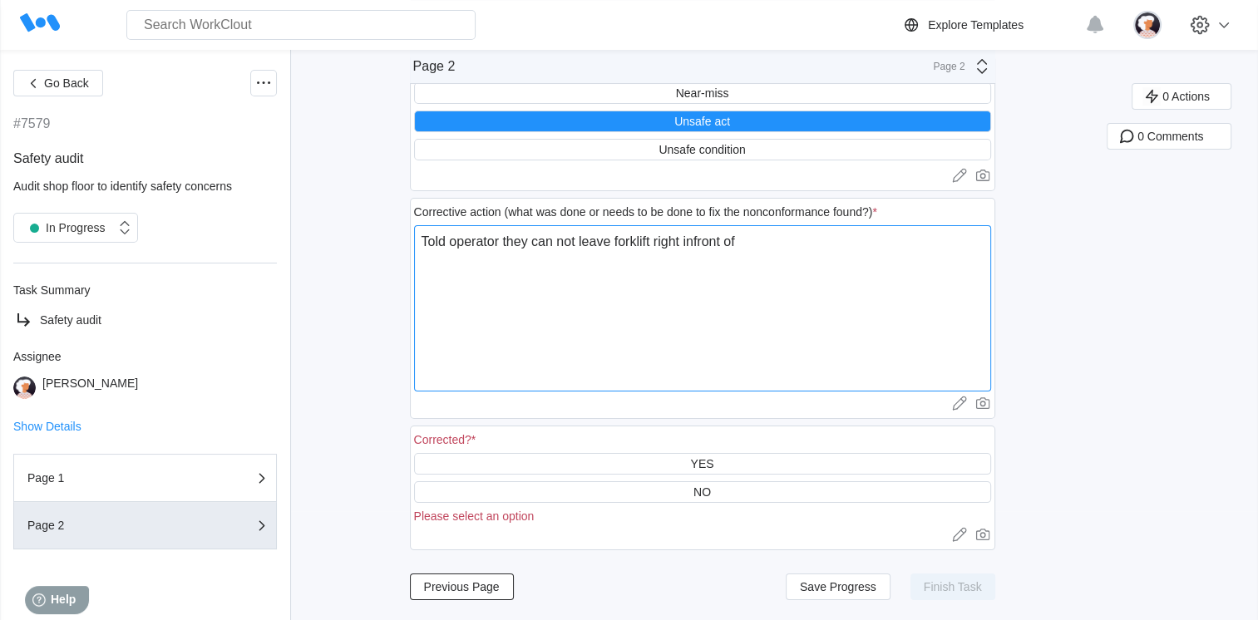
type textarea "Told operator they can not leave forklift right infront of"
type textarea "x"
type textarea "Told operator they can not leave forklift right infront of a"
type textarea "x"
type textarea "Told operator they can not leave forklift right infront of an"
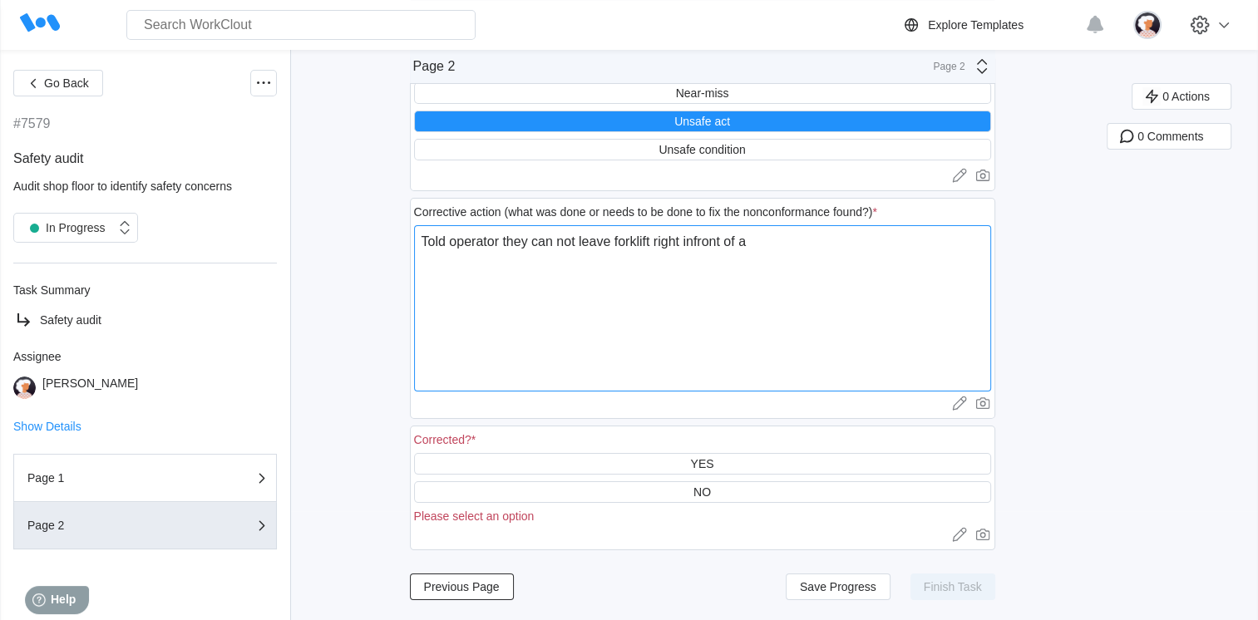
type textarea "x"
type textarea "Told operator they can not leave forklift right infront of an"
type textarea "x"
type textarea "Told operator they can not leave forklift right infront of an"
type textarea "x"
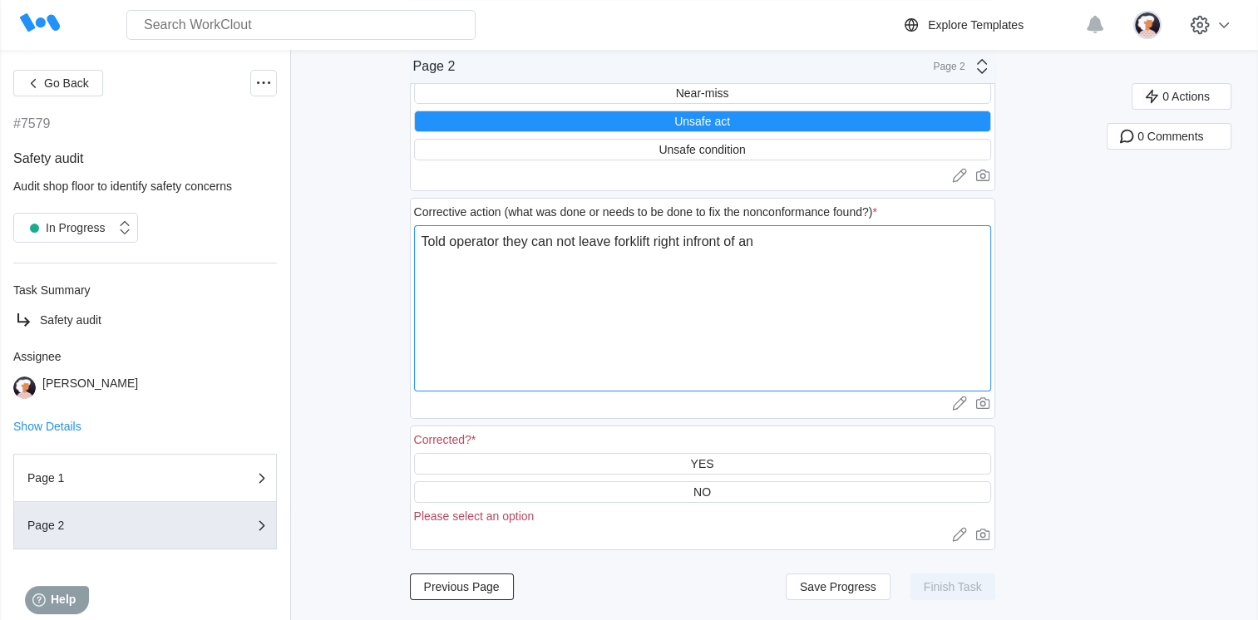
type textarea "Told operator they can not leave forklift right infront of a"
type textarea "x"
type textarea "Told operator they can not leave forklift right infront of an"
type textarea "x"
type textarea "Told operator they can not leave forklift right infront of an"
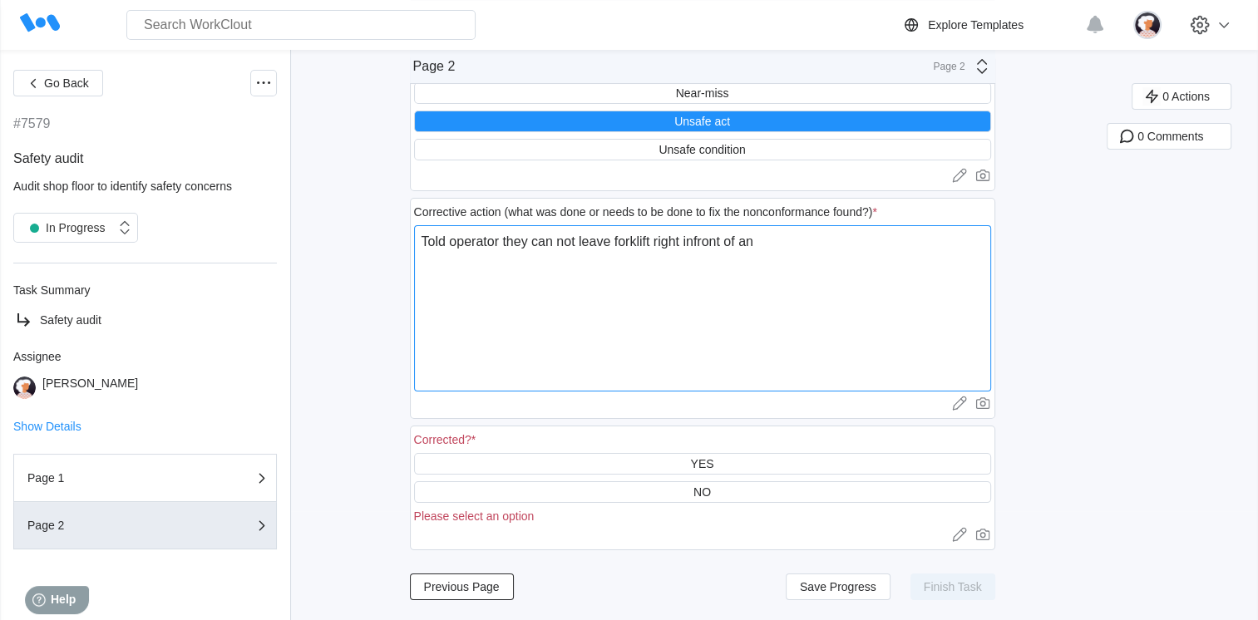
type textarea "x"
type textarea "Told operator they can not leave forklift right infront of an e"
type textarea "x"
type textarea "Told operator they can not leave forklift right infront of an em"
type textarea "x"
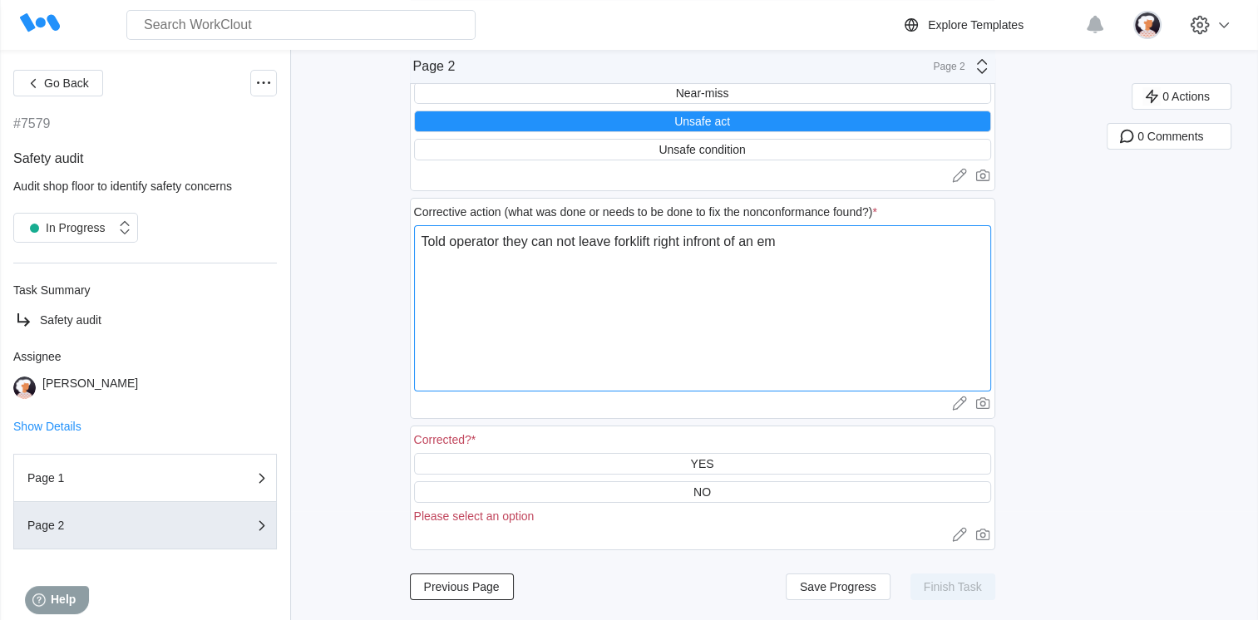
type textarea "Told operator they can not leave forklift right infront of an eme"
type textarea "x"
type textarea "Told operator they can not leave forklift right infront of an emer"
type textarea "x"
type textarea "Told operator they can not leave forklift right infront of an emerc"
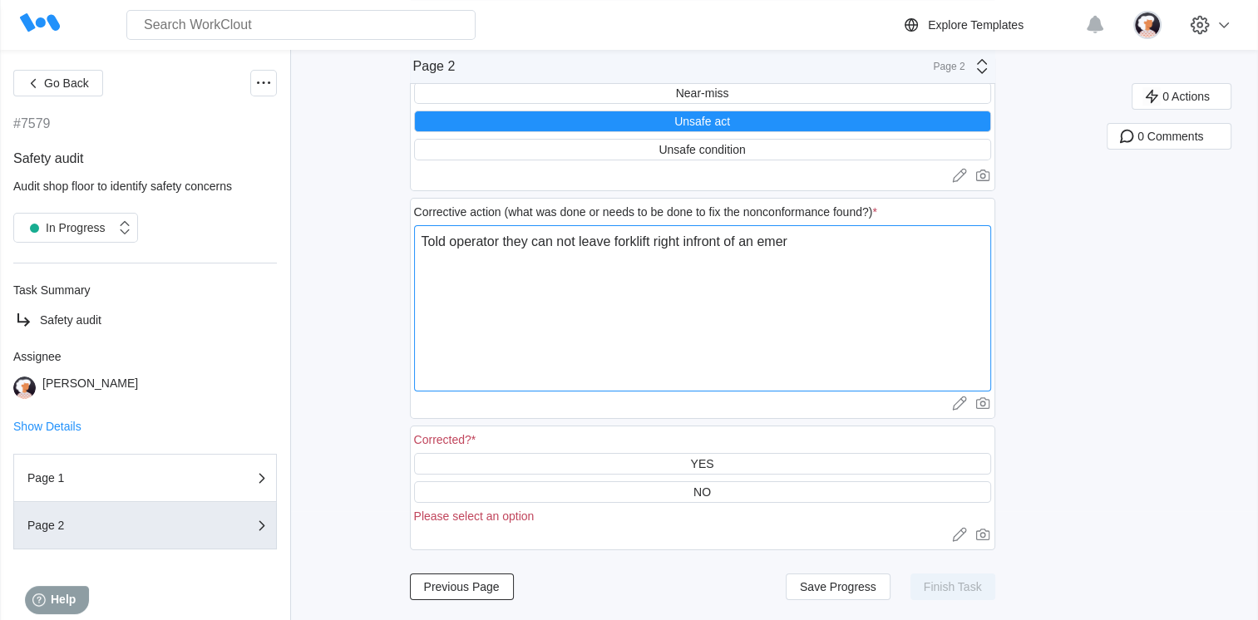
type textarea "x"
type textarea "Told operator they can not leave forklift right infront of an emerce"
type textarea "x"
type textarea "Told operator they can not leave forklift right infront of an emerc"
type textarea "x"
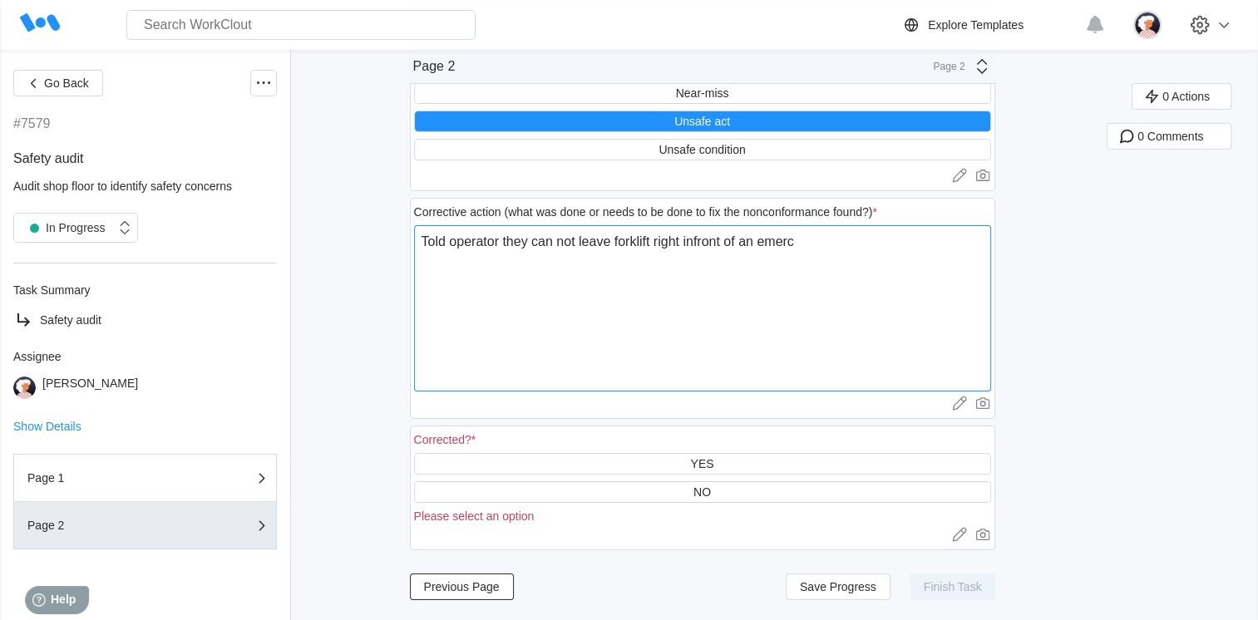
type textarea "Told operator they can not leave forklift right infront of an emer"
type textarea "x"
type textarea "Told operator they can not leave forklift right infront of an emerg"
type textarea "x"
type textarea "Told operator they can not leave forklift right infront of an emerge"
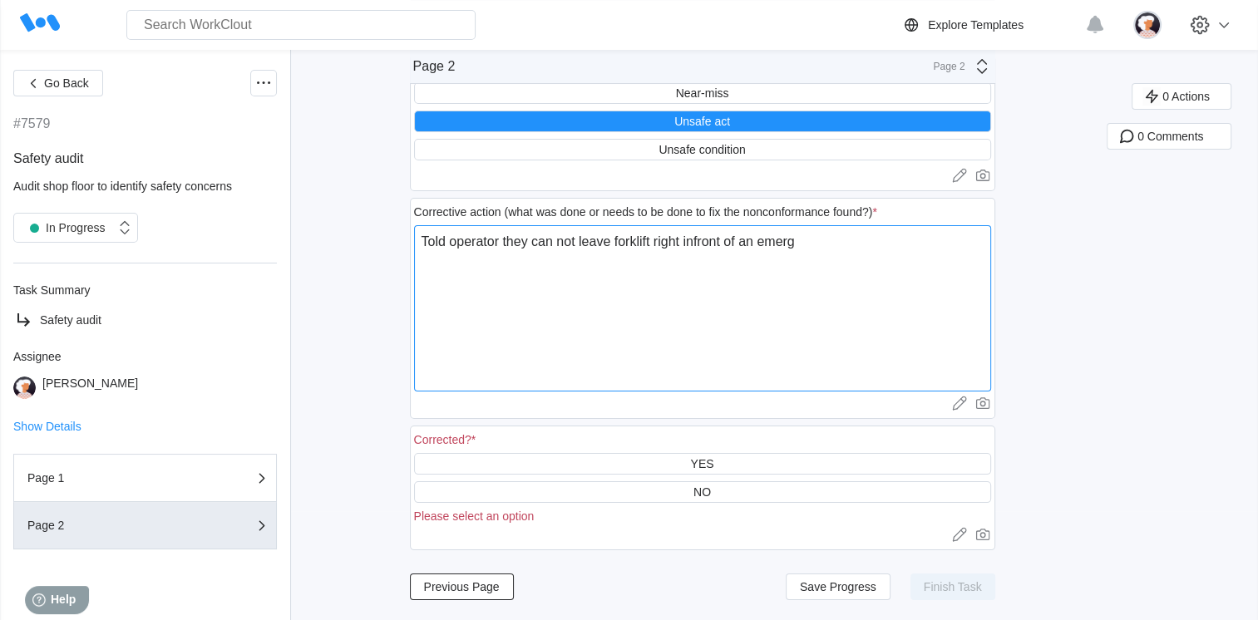
type textarea "x"
type textarea "Told operator they can not leave forklift right infront of an emergen"
type textarea "x"
type textarea "Told operator they can not leave forklift right infront of an emergenc"
type textarea "x"
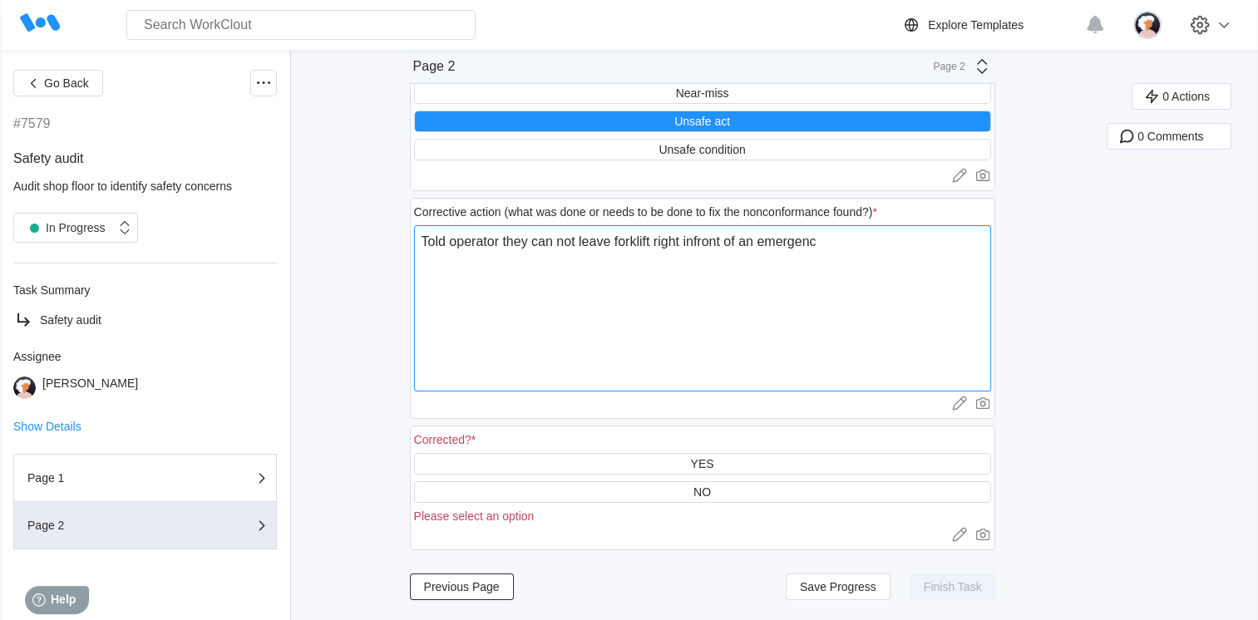
type textarea "Told operator they can not leave forklift right infront of an emergency"
type textarea "x"
type textarea "Told operator they can not leave forklift right infront of an emergency"
type textarea "x"
type textarea "Told operator they can not leave forklift right infront of an emergency e"
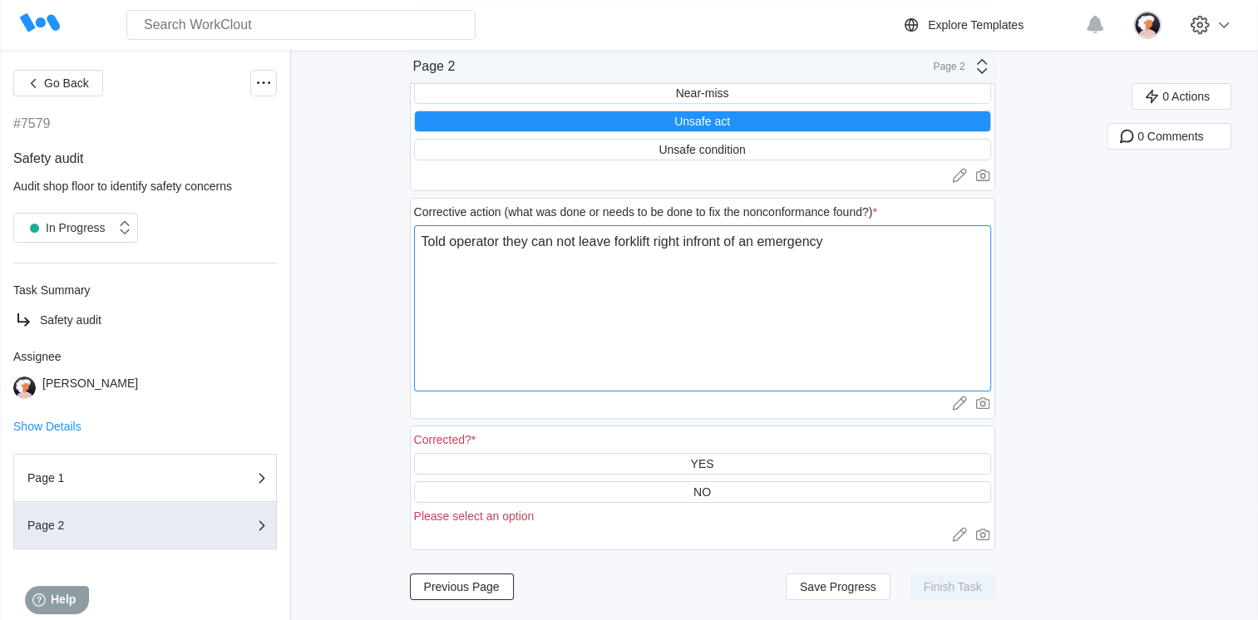
type textarea "x"
type textarea "Told operator they can not leave forklift right infront of an emergency ex"
type textarea "x"
type textarea "Told operator they can not leave forklift right infront of an emergency exi"
type textarea "x"
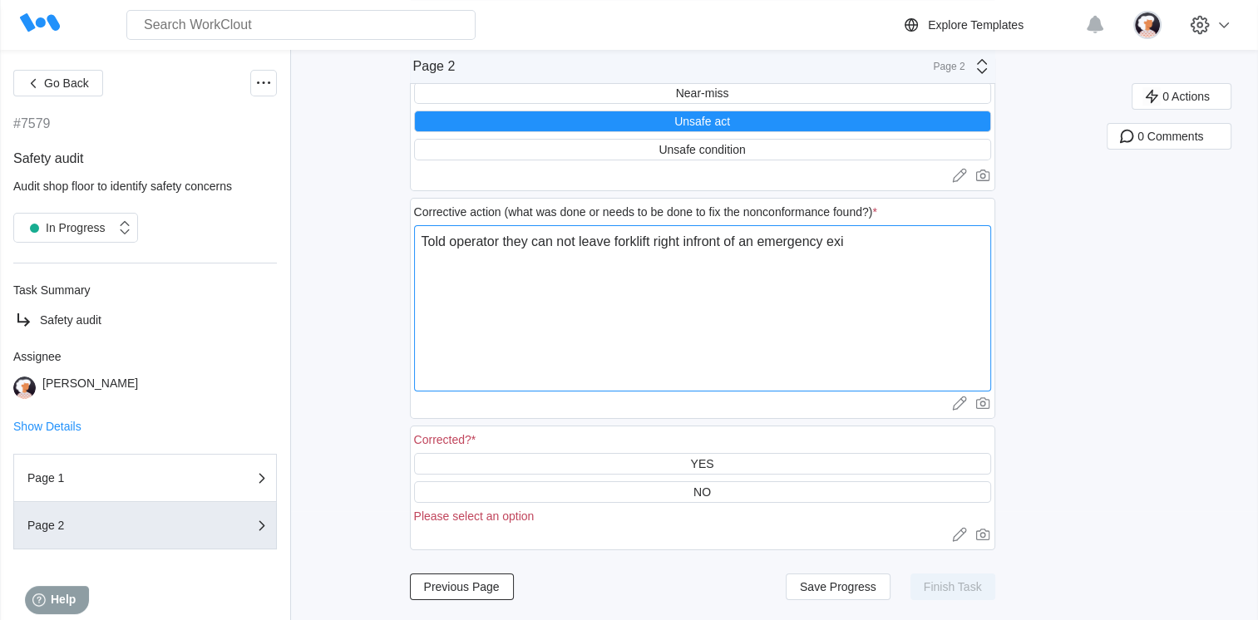
type textarea "Told operator they can not leave forklift right infront of an emergency exit"
type textarea "x"
type textarea "Told operator they can not leave forklift right infront of an emergency exit"
type textarea "x"
type textarea "Told operator they can not leave forklift right infront of an emergency exit e"
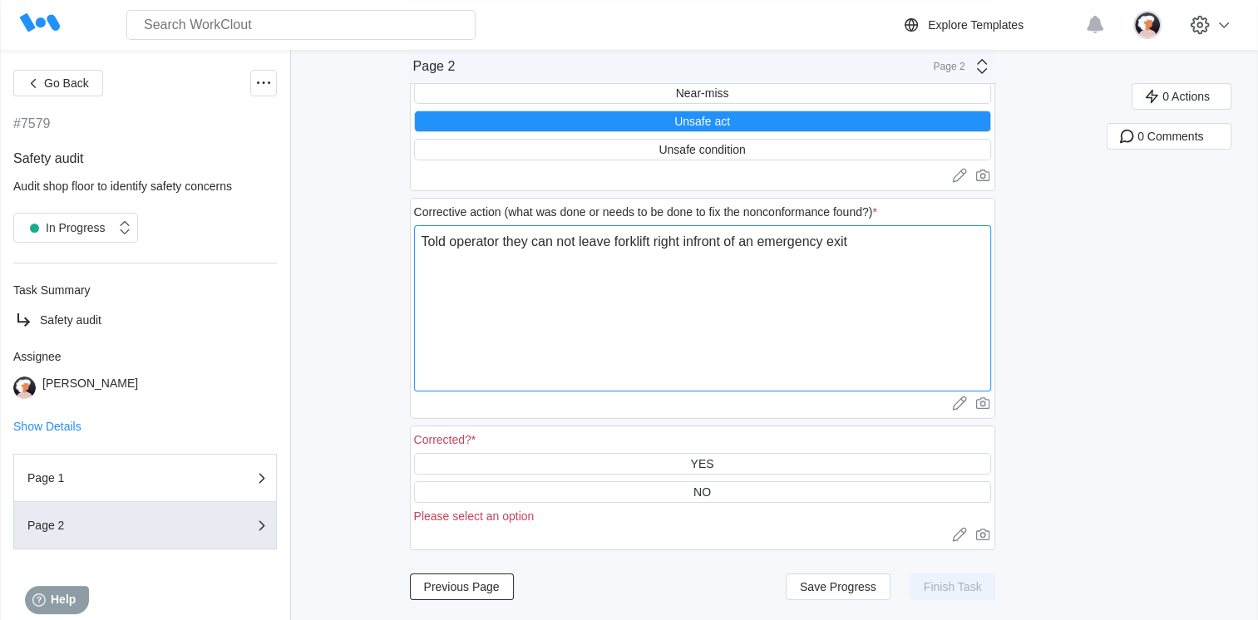
type textarea "x"
type textarea "Told operator they can not leave forklift right infront of an emergency exit ev"
type textarea "x"
type textarea "Told operator they can not leave forklift right infront of an emergency exit eve"
type textarea "x"
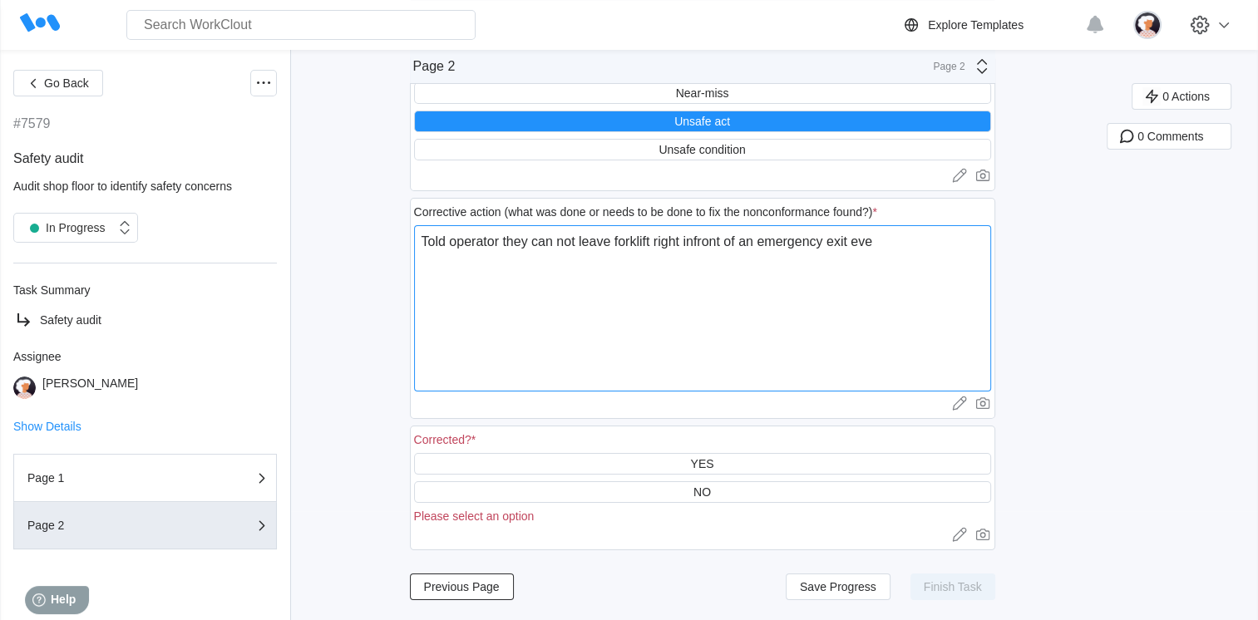
type textarea "Told operator they can not leave forklift right infront of an emergency exit ev…"
type textarea "x"
type textarea "Told operator they can not leave forklift right infront of an emergency exit ev…"
type textarea "x"
type textarea "Told operator they can not leave forklift right infront of an emergency exit ev…"
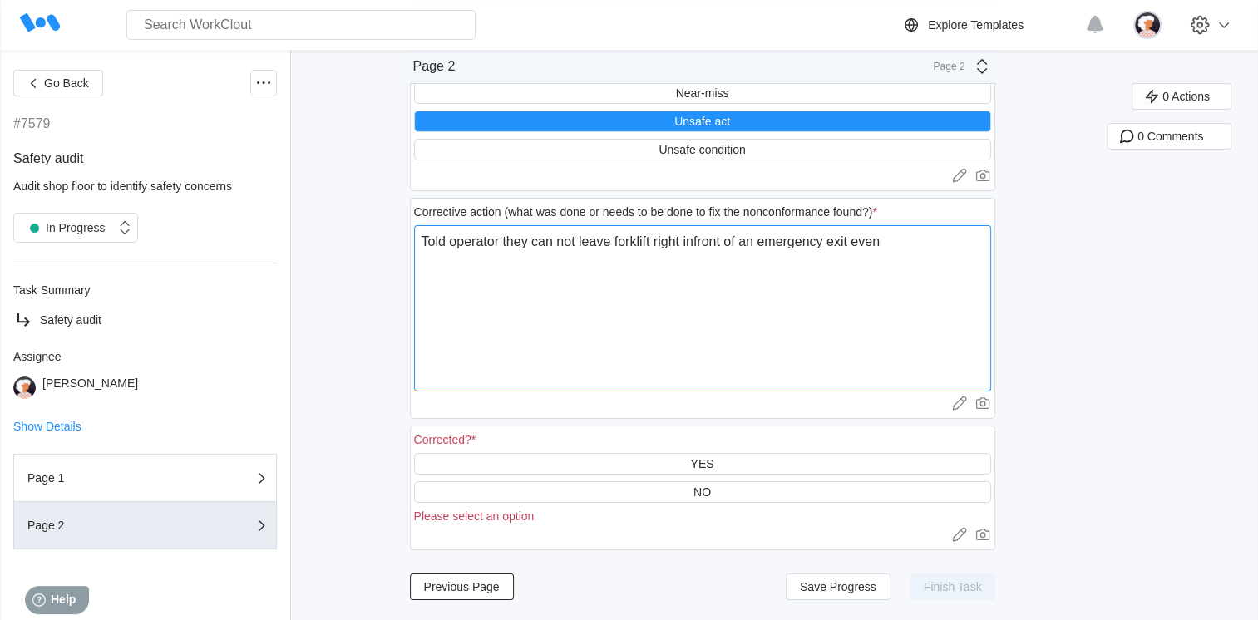
type textarea "x"
type textarea "Told operator they can not leave forklift right infront of an emergency exit ev…"
type textarea "x"
type textarea "Told operator they can not leave forklift right infront of an emergency exit ev…"
type textarea "x"
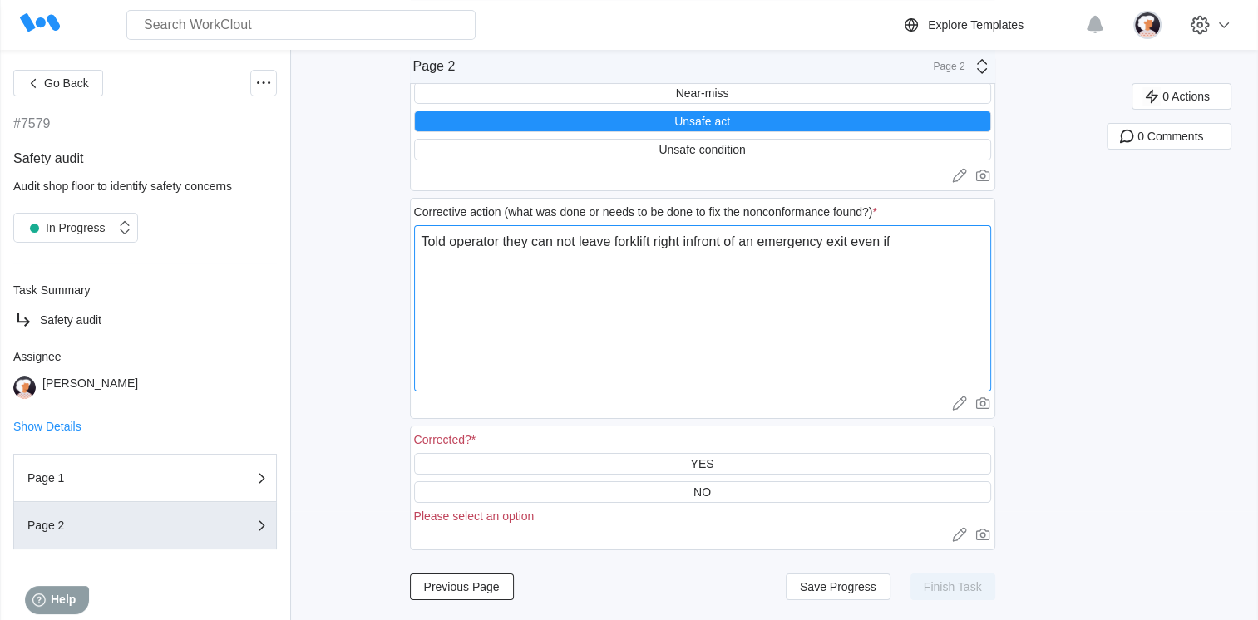
type textarea "Told operator they can not leave forklift right infront of an emergency exit ev…"
type textarea "x"
type textarea "Told operator they can not leave forklift right infront of an emergency exit ev…"
type textarea "x"
click at [562, 249] on textarea "Told operator they can not leave forklift right infront of an emergency exit ev…" at bounding box center [702, 308] width 577 height 166
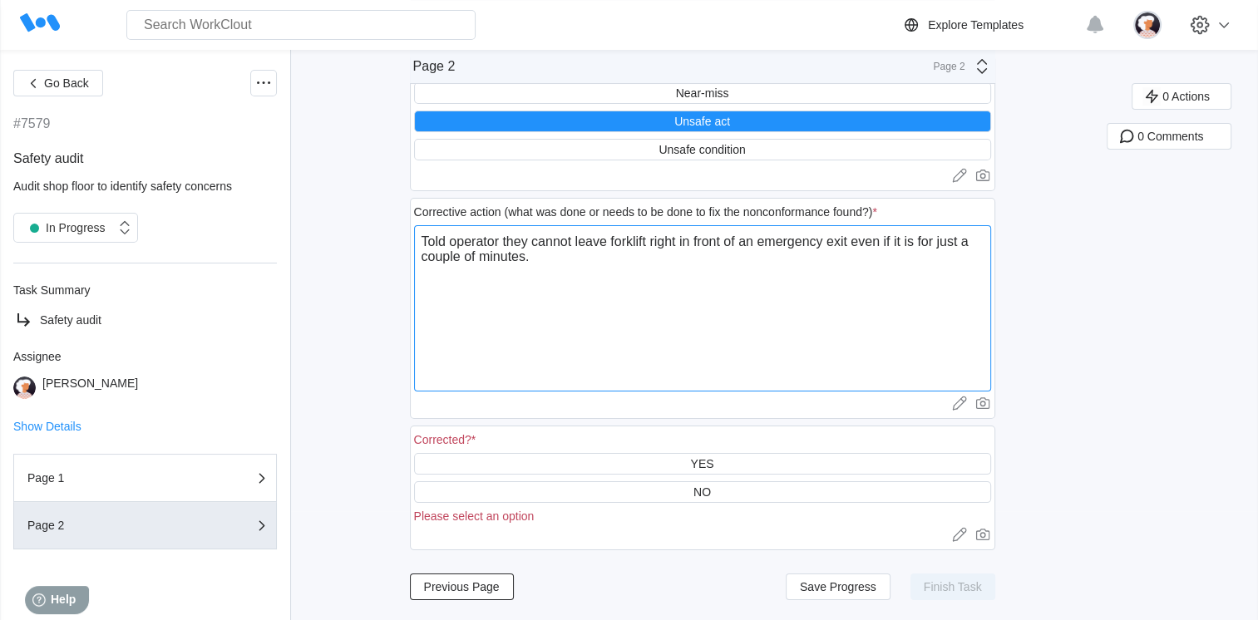
click at [687, 238] on textarea "Told operator they cannot leave forklift right in front of an emergency exit ev…" at bounding box center [702, 308] width 577 height 166
click at [505, 253] on textarea "Told operator they cannot leave forklift in front of an emergency exit even if …" at bounding box center [702, 308] width 577 height 166
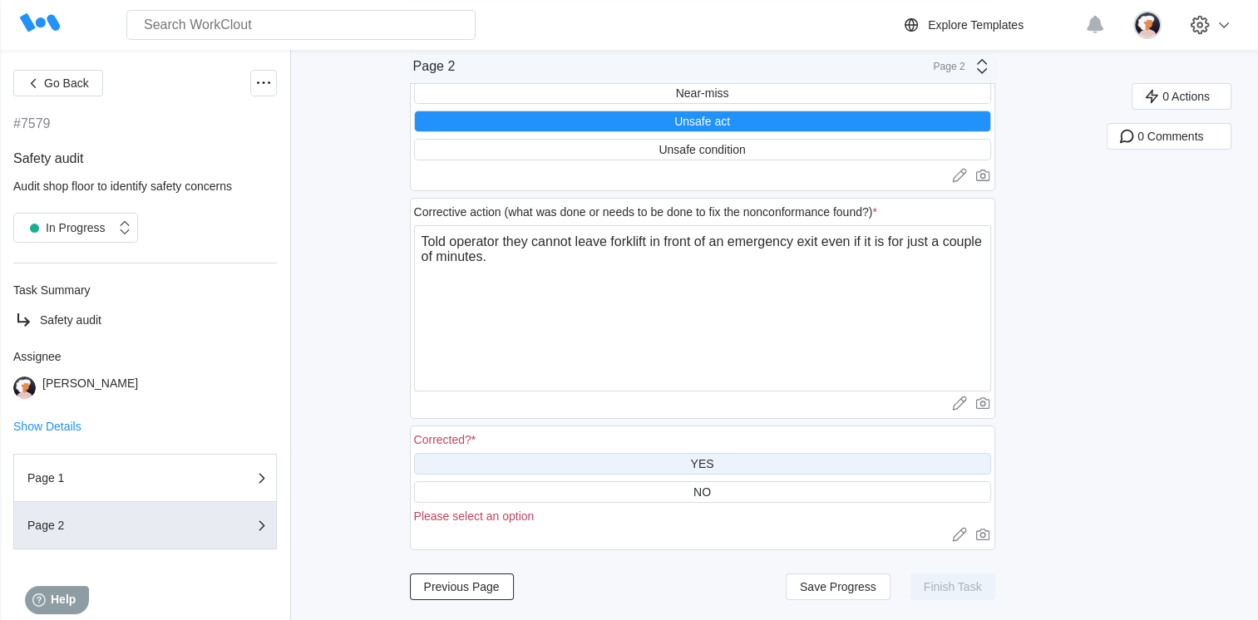
click at [520, 461] on div "YES" at bounding box center [702, 464] width 577 height 22
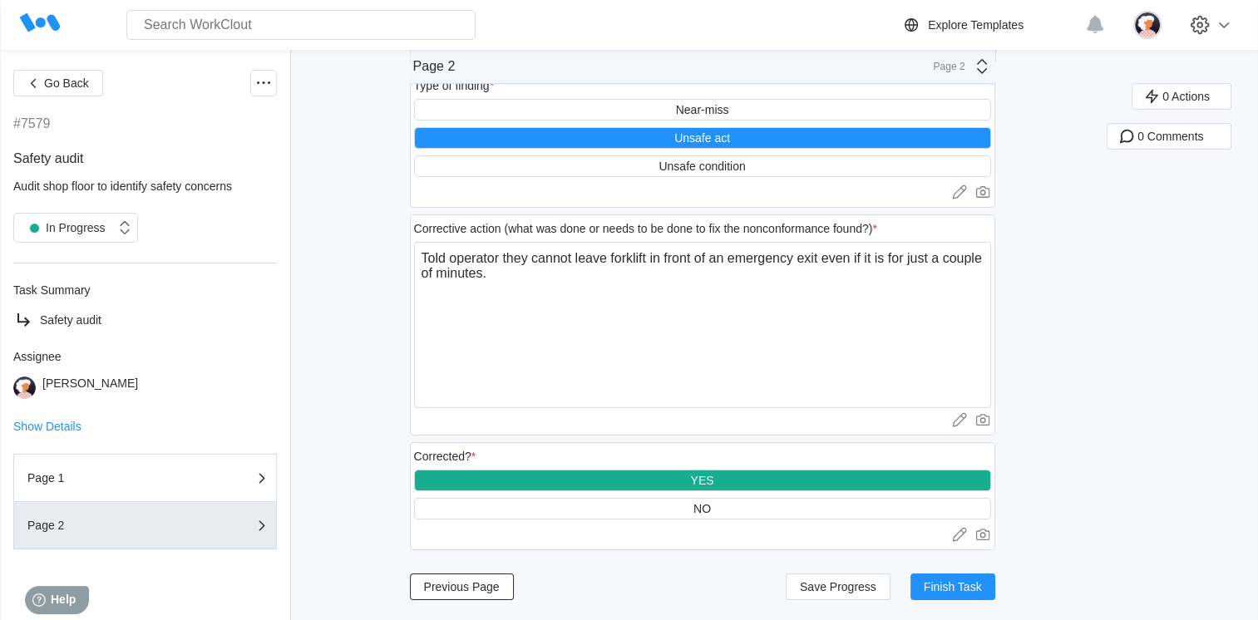
scroll to position [93, 0]
click at [975, 581] on span "Finish Task" at bounding box center [953, 587] width 58 height 12
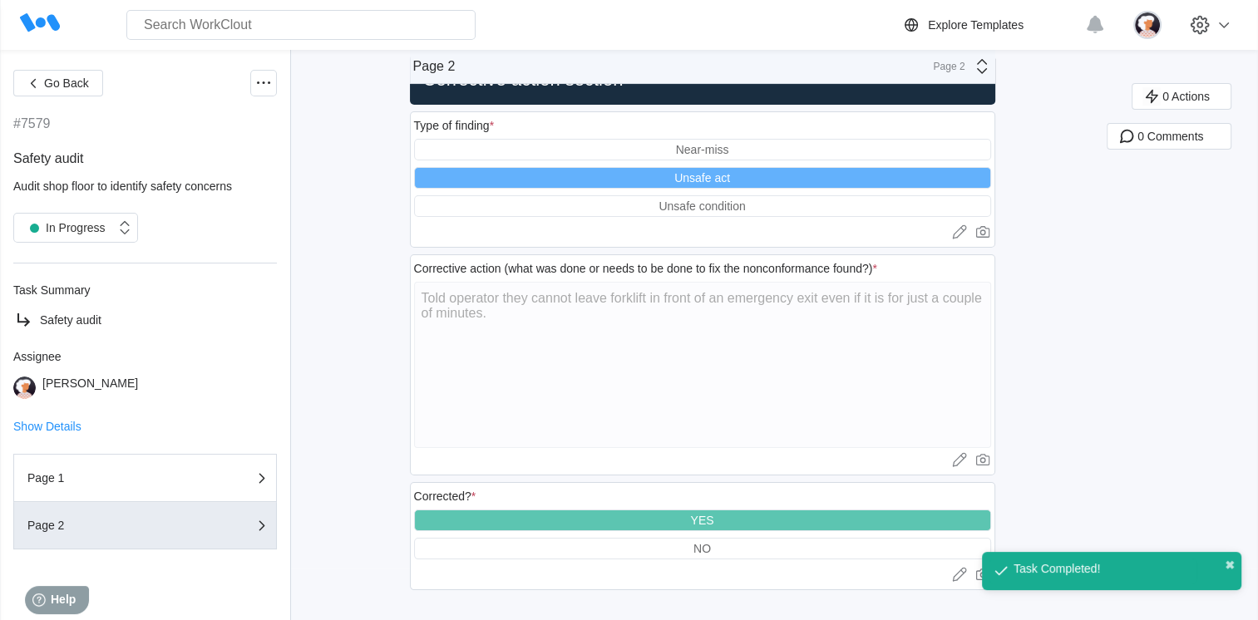
scroll to position [53, 0]
